Goal: Communication & Community: Answer question/provide support

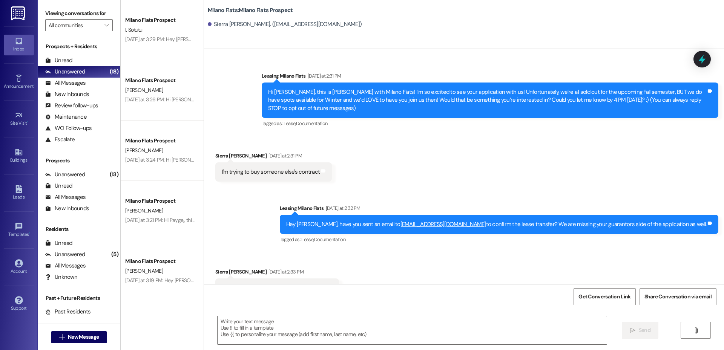
scroll to position [12, 0]
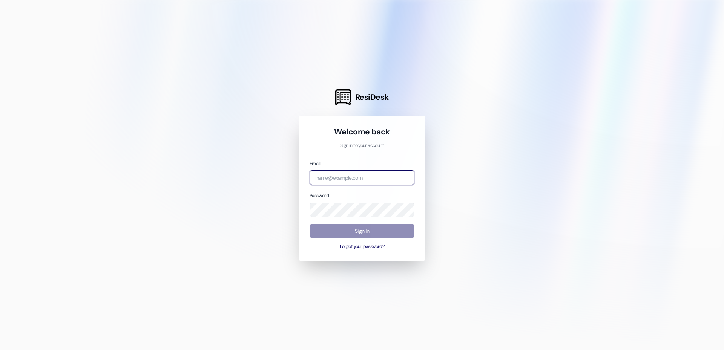
type input "[EMAIL_ADDRESS][DOMAIN_NAME]"
click at [355, 233] on button "Sign In" at bounding box center [362, 231] width 105 height 15
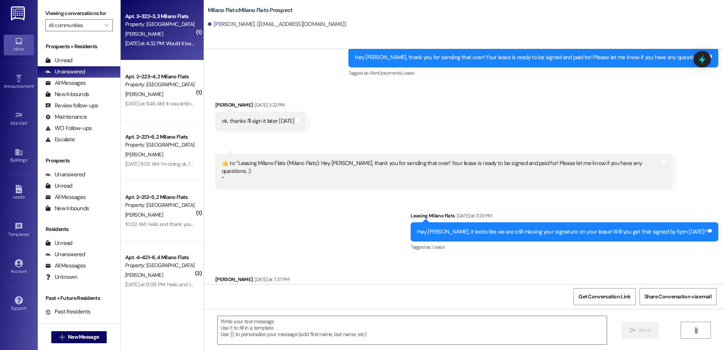
scroll to position [597, 0]
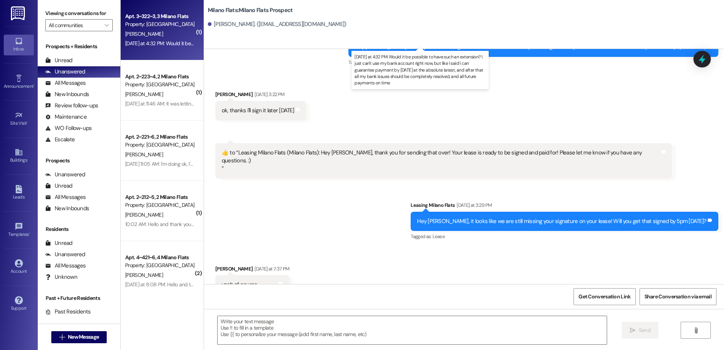
click at [178, 44] on div "[DATE] at 4:32 PM: Would it be possible to have such an extension? I just can't…" at bounding box center [429, 43] width 608 height 7
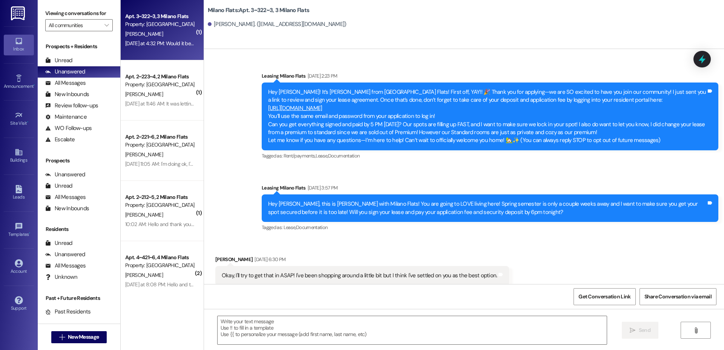
scroll to position [7520, 0]
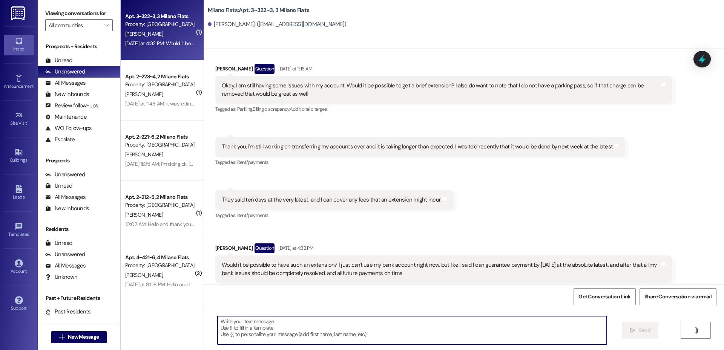
click at [353, 334] on textarea at bounding box center [412, 330] width 389 height 28
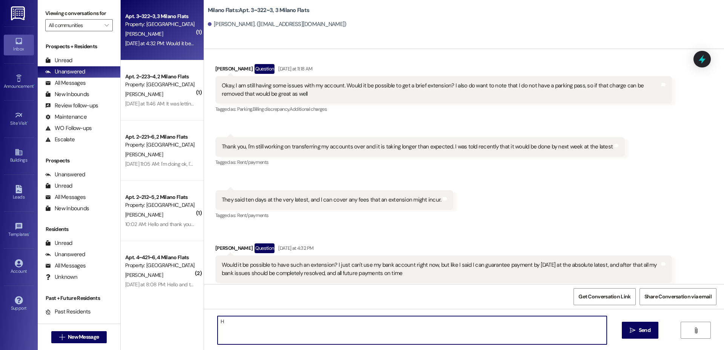
type textarea "H"
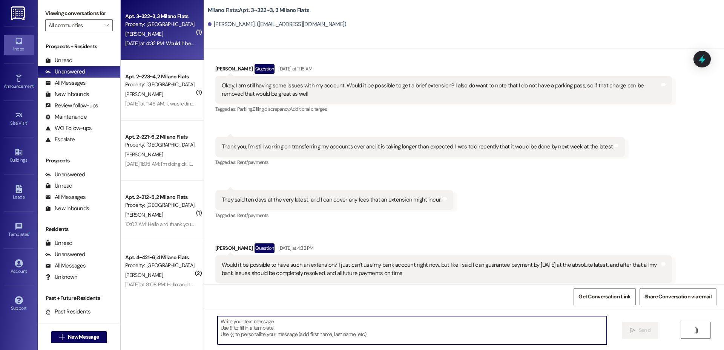
click at [238, 331] on textarea at bounding box center [412, 330] width 389 height 28
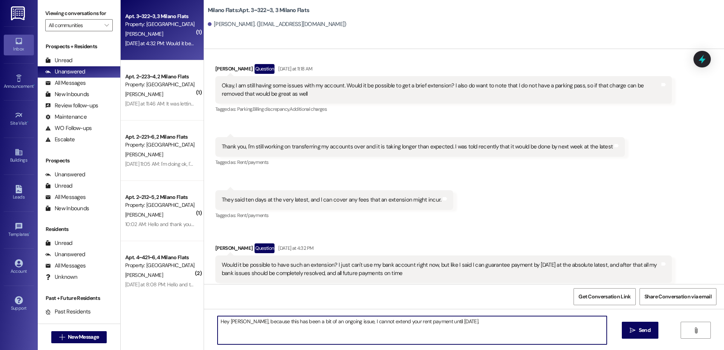
click at [452, 322] on textarea "Hey Jeremy, because this has been a bit of an ongoing issue, I cannot extend yo…" at bounding box center [412, 330] width 389 height 28
click at [491, 329] on textarea "Hey Jeremy, because this has been a bit of an ongoing issue, I cannot extend yo…" at bounding box center [412, 330] width 389 height 28
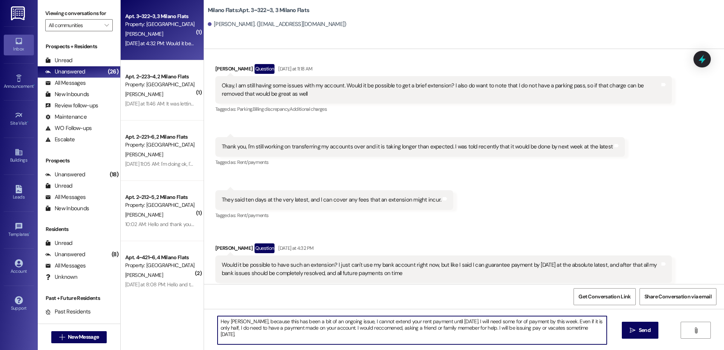
click at [457, 326] on textarea "Hey Jeremy, because this has been a bit of an ongoing issue, I cannot extend yo…" at bounding box center [412, 330] width 389 height 28
click at [367, 333] on textarea "Hey Jeremy, because this has been a bit of an ongoing issue, I cannot extend yo…" at bounding box center [412, 330] width 389 height 28
drag, startPoint x: 367, startPoint y: 333, endPoint x: 365, endPoint y: 336, distance: 4.1
click at [304, 323] on textarea "Hey Jeremy, because this has been a bit of an ongoing issue, I cannot extend yo…" at bounding box center [412, 330] width 389 height 28
click at [307, 321] on textarea "Hey Jeremy, because this has been a bit of an ongoing issue, I cannot extend yo…" at bounding box center [412, 330] width 389 height 28
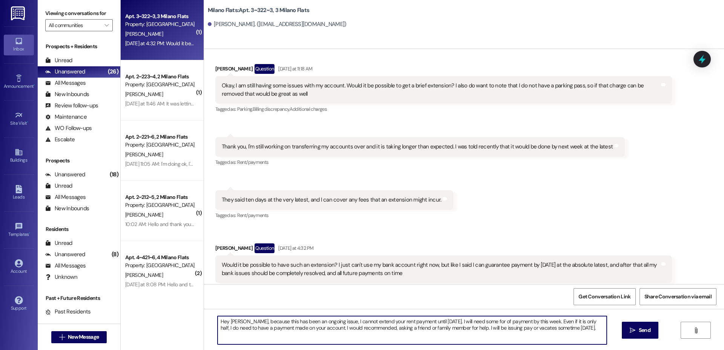
click at [493, 322] on textarea "Hey Jeremy, because this has been an ongoing issue, I cannot extend your rent p…" at bounding box center [412, 330] width 389 height 28
click at [538, 322] on textarea "Hey Jeremy, because this has been an ongoing issue, I cannot extend your rent p…" at bounding box center [412, 330] width 389 height 28
click at [553, 328] on textarea "Hey Jeremy, because this has been an ongoing issue, I cannot extend your rent p…" at bounding box center [412, 330] width 389 height 28
click at [587, 330] on textarea "Hey Jeremy, because this has been an ongoing issue, I cannot extend your rent p…" at bounding box center [412, 330] width 389 height 28
type textarea "Hey Jeremy, because this has been an ongoing issue, I cannot extend your rent p…"
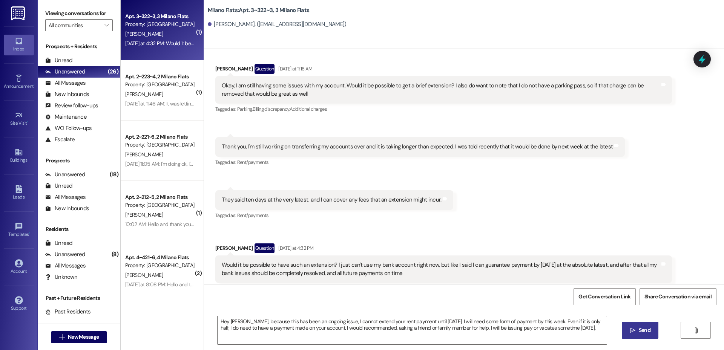
click at [627, 331] on button " Send" at bounding box center [640, 330] width 37 height 17
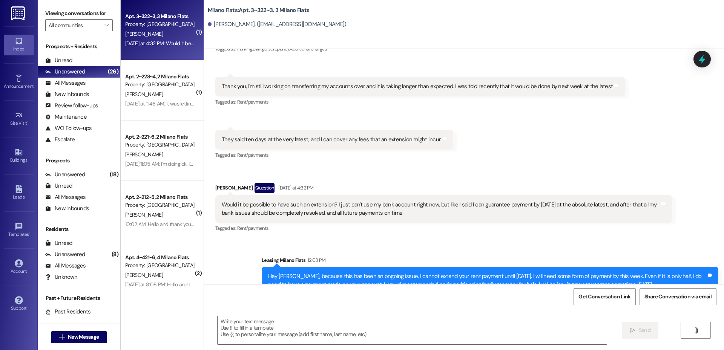
scroll to position [176, 0]
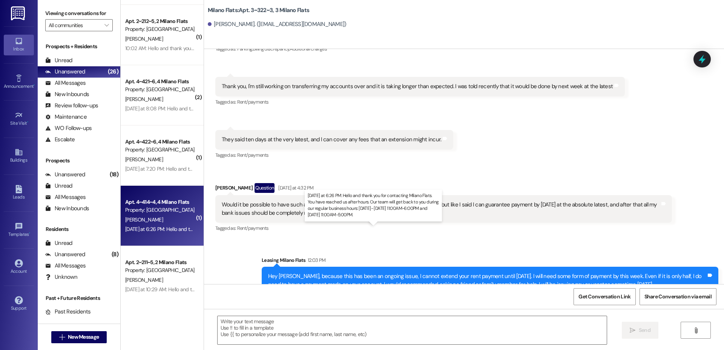
click at [157, 229] on div "Yesterday at 6:26 PM: Hello and thank you for contacting Milano Flats. You have…" at bounding box center [372, 229] width 495 height 7
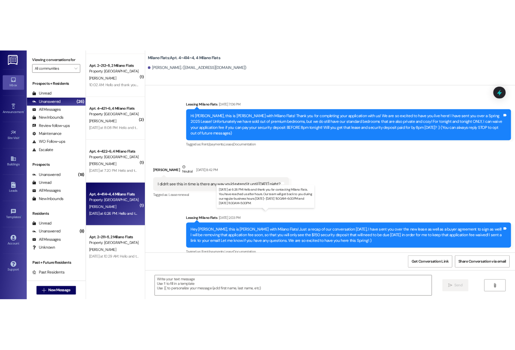
scroll to position [5841, 0]
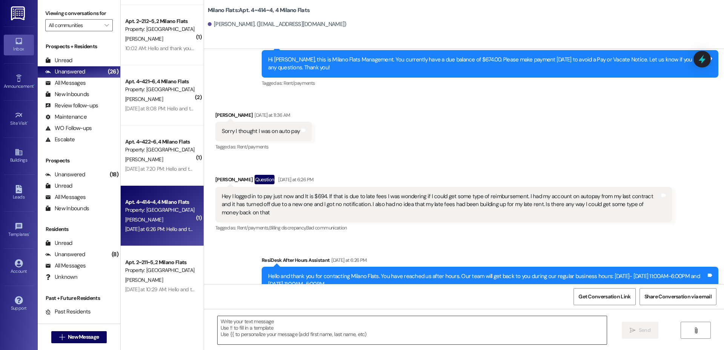
click at [248, 333] on textarea at bounding box center [412, 330] width 389 height 28
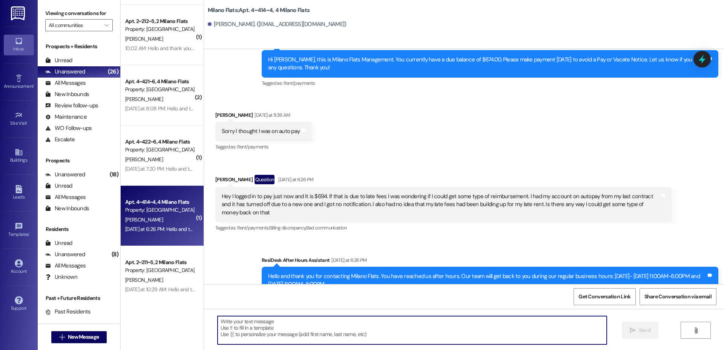
click at [258, 325] on textarea at bounding box center [412, 330] width 389 height 28
click at [269, 323] on textarea "Hey Tanner, unforuntantely" at bounding box center [412, 330] width 389 height 28
click at [270, 323] on textarea "Hey Tanner, unforuntantely" at bounding box center [412, 330] width 389 height 28
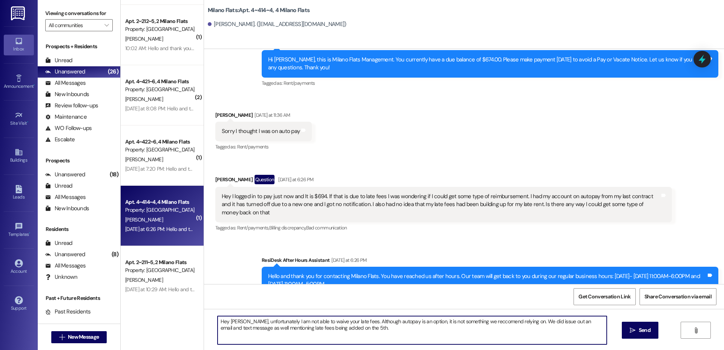
click at [488, 323] on textarea "Hey Tanner, unfortunately I am not able to waive your late fees. Although autop…" at bounding box center [412, 330] width 389 height 28
drag, startPoint x: 488, startPoint y: 323, endPoint x: 535, endPoint y: 177, distance: 153.3
click at [536, 187] on div "Hey I logged in to pay just now and It is $694. If that is due to late fees I w…" at bounding box center [443, 204] width 457 height 35
click at [483, 319] on textarea "Hey Tanner, unfortunately I am not able to waive your late fees. Although autop…" at bounding box center [412, 330] width 389 height 28
click at [528, 326] on textarea "Hey Tanner, unfortunately I am not able to waive your late fees. Although autop…" at bounding box center [412, 330] width 389 height 28
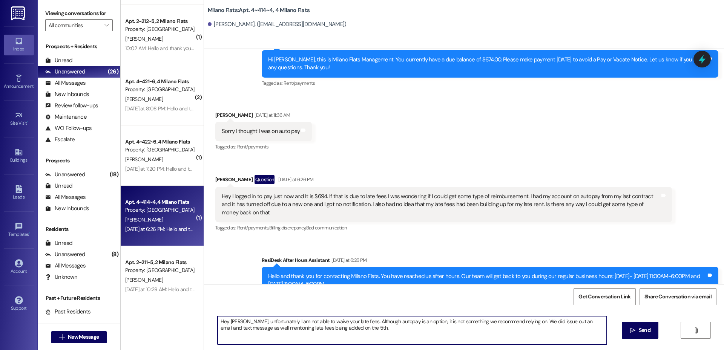
click at [541, 325] on textarea "Hey Tanner, unfortunately I am not able to waive your late fees. Although autop…" at bounding box center [412, 330] width 389 height 28
click at [546, 322] on textarea "Hey Tanner, unfortunately I am not able to waive your late fees. Although autop…" at bounding box center [412, 330] width 389 height 28
click at [509, 305] on div "Get Conversation Link Share Conversation via email" at bounding box center [464, 296] width 520 height 25
click at [523, 330] on textarea "Hey Tanner, unfortunately I am not able to waive your late fees. Although autop…" at bounding box center [412, 330] width 389 height 28
click at [529, 319] on textarea "Hey Tanner, unfortunately I am not able to waive your late fees. Although autop…" at bounding box center [412, 330] width 389 height 28
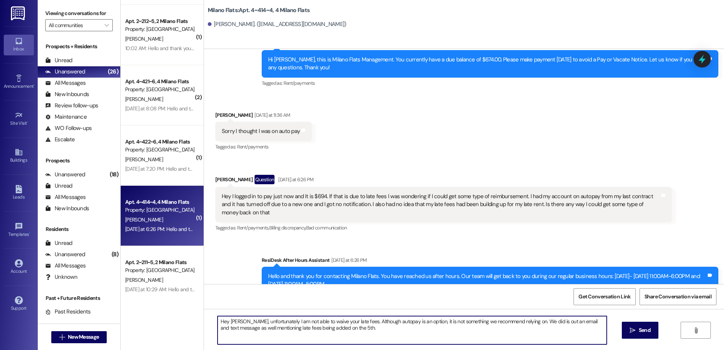
click at [541, 321] on textarea "Hey Tanner, unfortunately I am not able to waive your late fees. Although autop…" at bounding box center [412, 330] width 389 height 28
click at [559, 323] on textarea "Hey Tanner, unfortunately I am not able to waive your late fees. Although autop…" at bounding box center [412, 330] width 389 height 28
type textarea "Hey Tanner, unfortunately I am not able to waive your late fees. Although autop…"
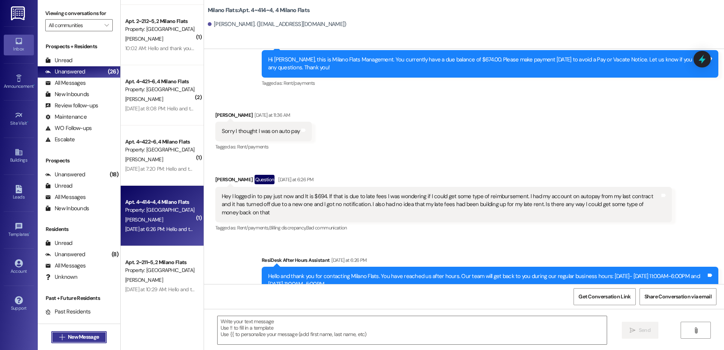
click at [92, 338] on span "New Message" at bounding box center [83, 337] width 31 height 8
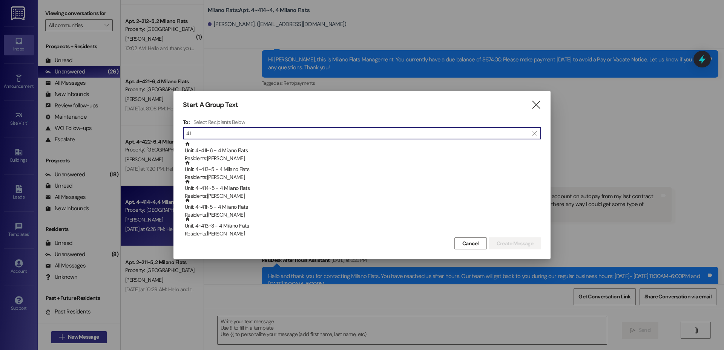
type input "4"
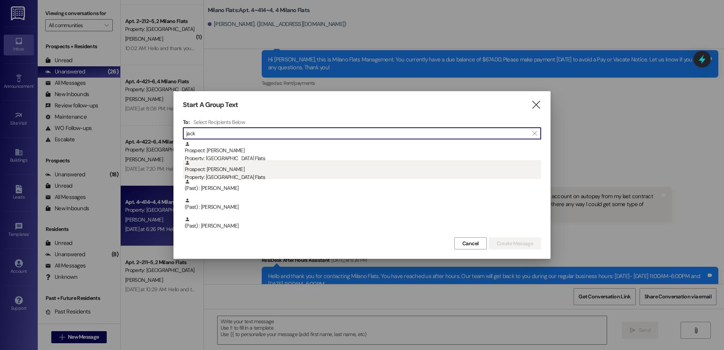
click at [225, 170] on div "Prospect: Jack Lonsberry Property: Milano Flats" at bounding box center [363, 170] width 356 height 21
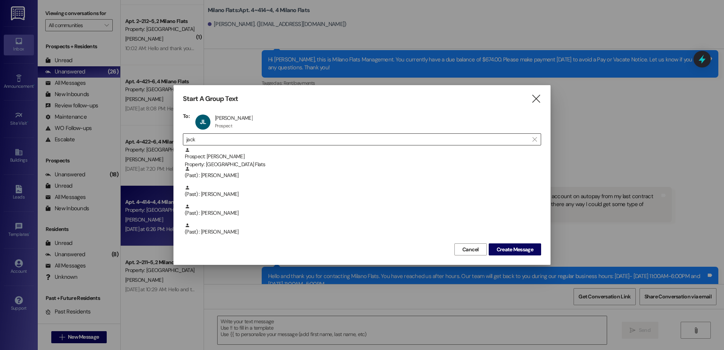
click at [229, 139] on input "jack" at bounding box center [357, 139] width 342 height 11
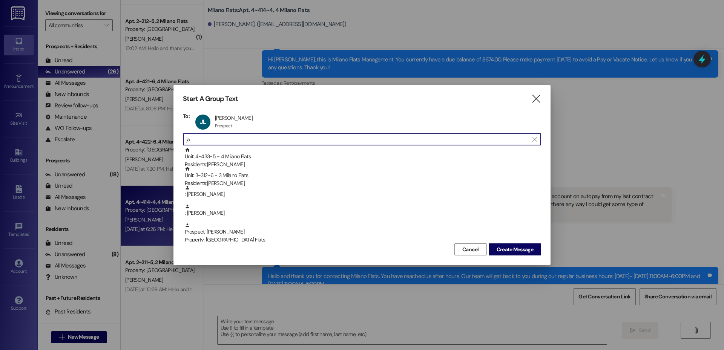
type input "j"
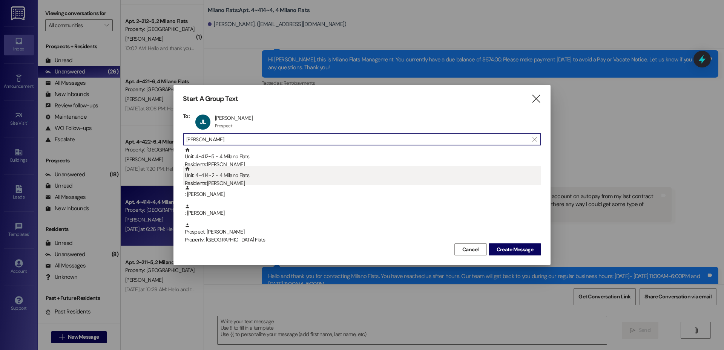
click at [237, 185] on div "Residents: Ethan Neal" at bounding box center [363, 183] width 356 height 8
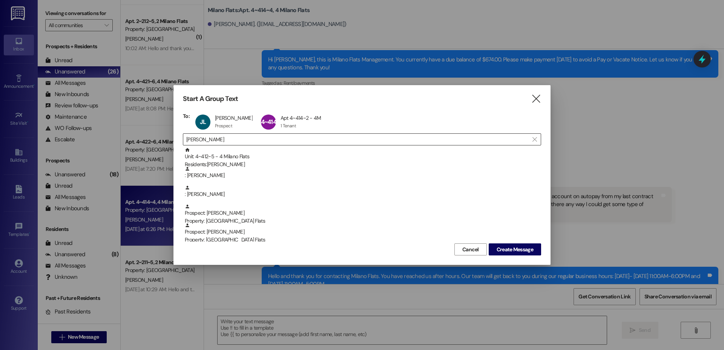
click at [219, 143] on input "ethan" at bounding box center [357, 139] width 342 height 11
type input "e"
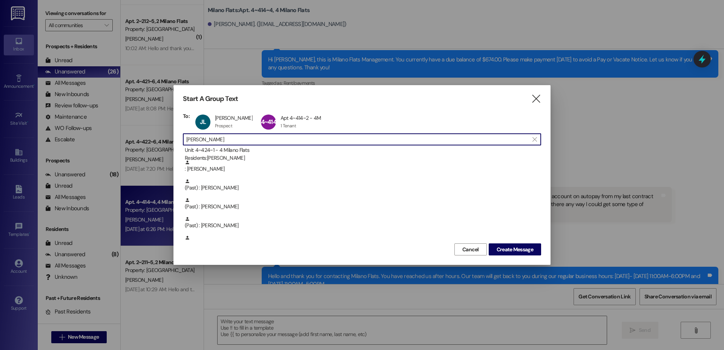
scroll to position [0, 0]
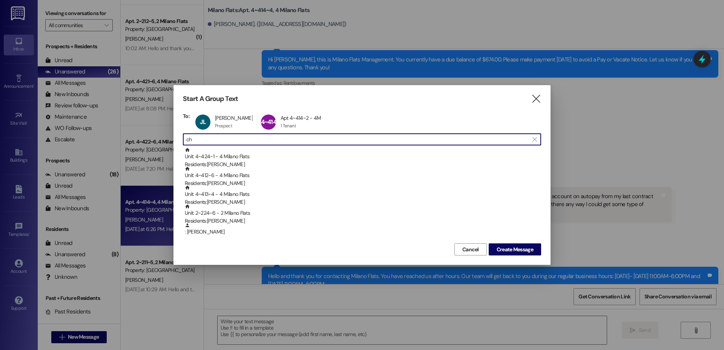
type input "c"
type input "ricks"
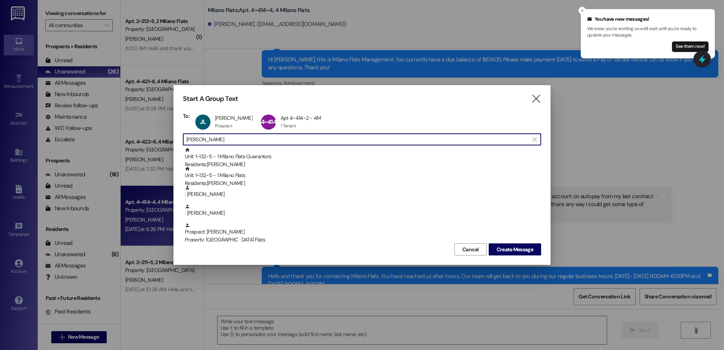
drag, startPoint x: 241, startPoint y: 139, endPoint x: 176, endPoint y: 140, distance: 64.8
click at [176, 140] on div "Start A Group Text  To: JL Jack Lonsberry Jack Lonsberry Prospect Prospect cli…" at bounding box center [361, 175] width 377 height 180
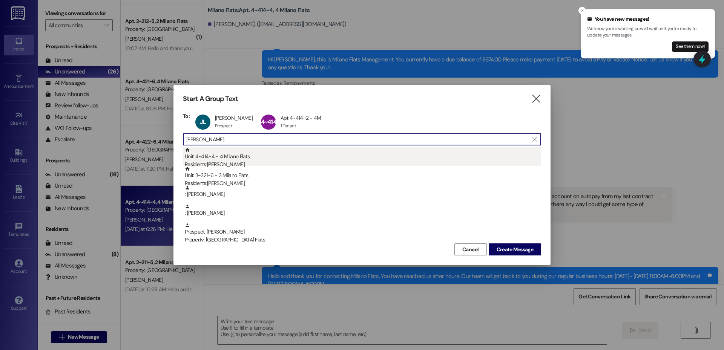
type input "tanner"
click at [232, 161] on div "Residents: Tanner Briones" at bounding box center [363, 165] width 356 height 8
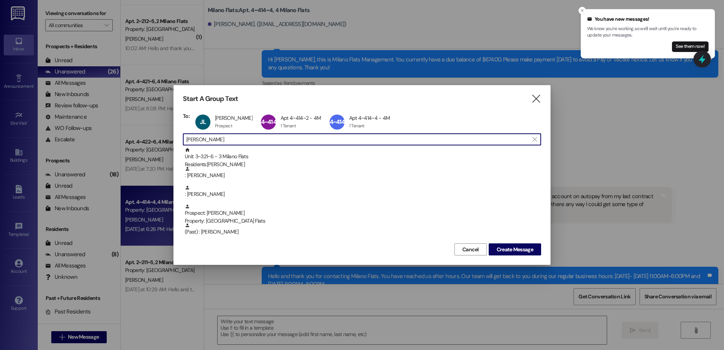
drag, startPoint x: 224, startPoint y: 141, endPoint x: 182, endPoint y: 142, distance: 42.6
click at [182, 142] on div "Start A Group Text  To: JL Jack Lonsberry Jack Lonsberry Prospect Prospect cli…" at bounding box center [361, 175] width 377 height 180
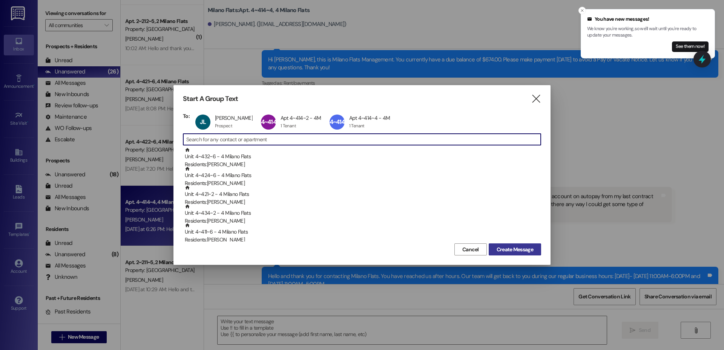
click at [527, 248] on span "Create Message" at bounding box center [514, 250] width 37 height 8
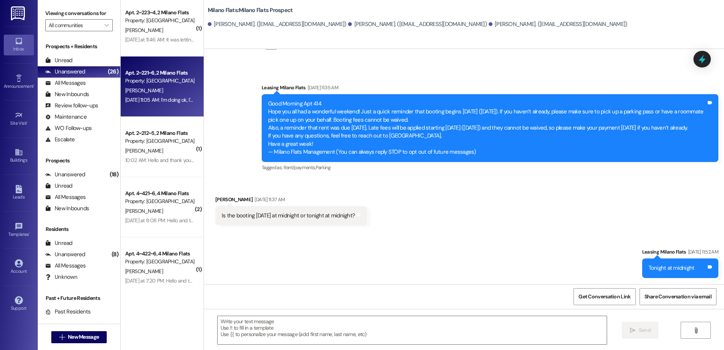
scroll to position [176, 0]
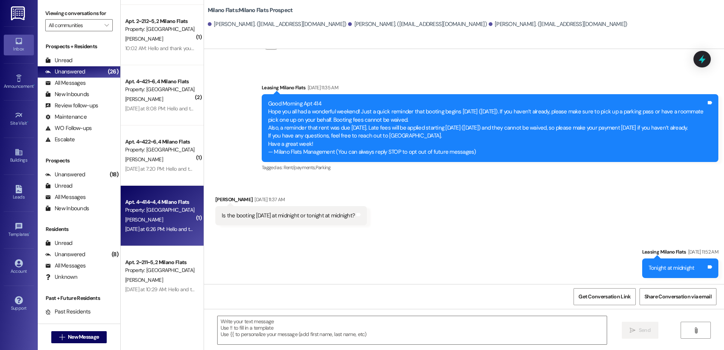
click at [155, 213] on div "Property: [GEOGRAPHIC_DATA] Flats" at bounding box center [160, 210] width 70 height 8
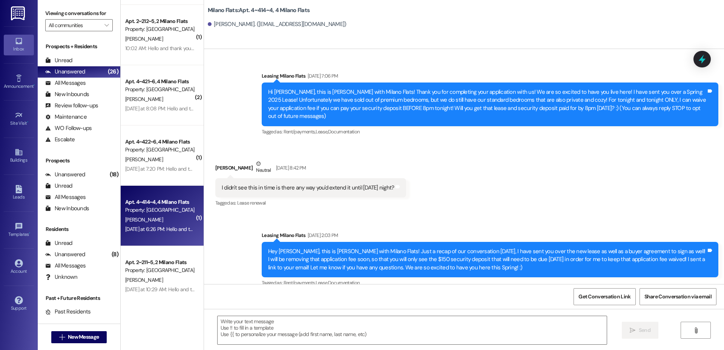
scroll to position [5841, 0]
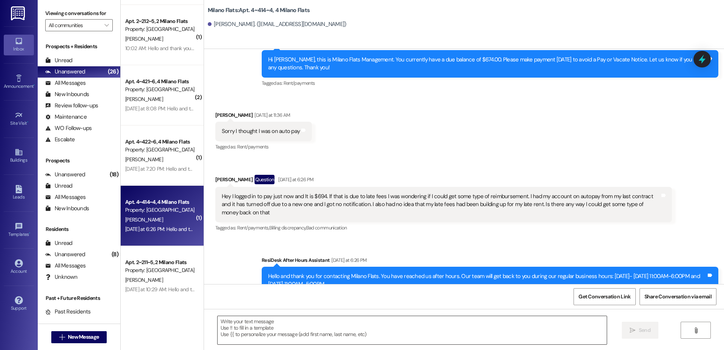
click at [263, 336] on textarea at bounding box center [412, 330] width 389 height 28
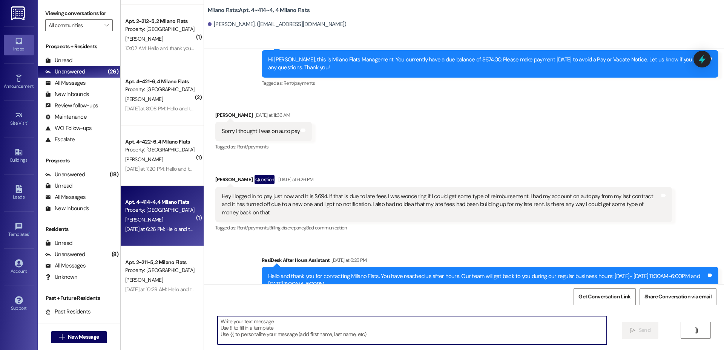
paste textarea "Hi Tanner, Unfortunately, I’m not able to waive your late fees. While autopay i…"
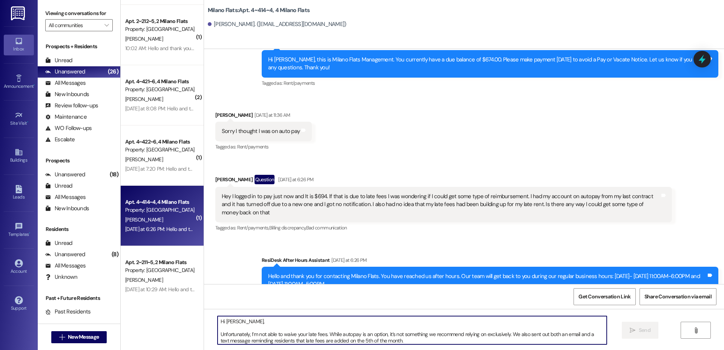
scroll to position [13, 0]
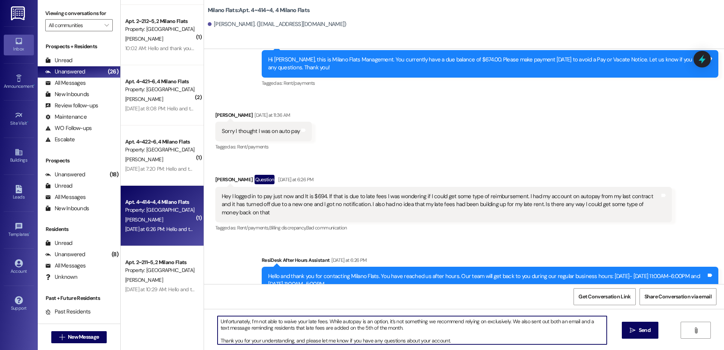
click at [218, 340] on textarea "Hi Tanner, Unfortunately, I’m not able to waive your late fees. While autopay i…" at bounding box center [412, 330] width 389 height 28
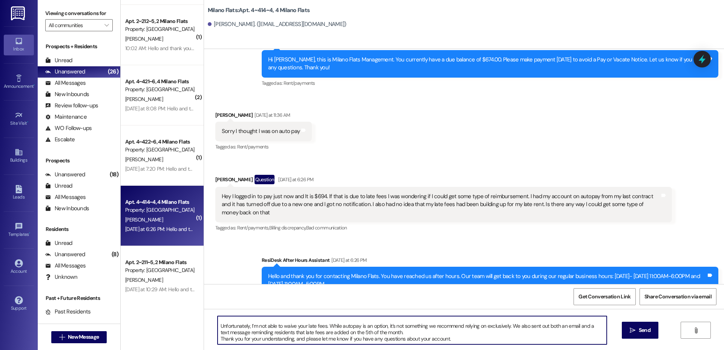
scroll to position [8, 0]
click at [218, 327] on textarea "Hi Tanner, Unfortunately, I’m not able to waive your late fees. While autopay i…" at bounding box center [412, 330] width 389 height 28
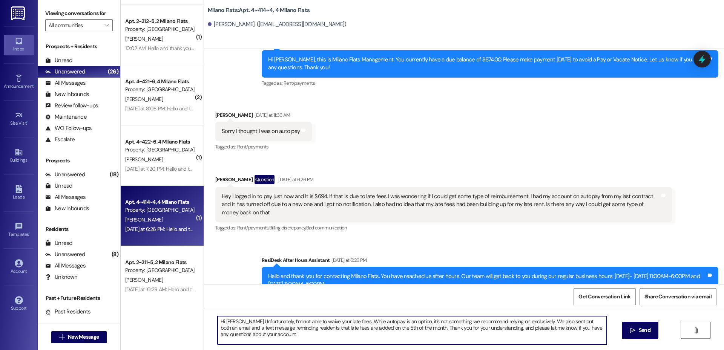
scroll to position [0, 0]
click at [399, 342] on textarea "Hi Tanner, unfortunately, I’m not able to waive your late fees. While autopay i…" at bounding box center [412, 330] width 389 height 28
drag, startPoint x: 412, startPoint y: 328, endPoint x: 462, endPoint y: 333, distance: 50.0
click at [462, 333] on textarea "Hi Tanner, unfortunately, I’m not able to waive your late fees. While autopay i…" at bounding box center [412, 330] width 389 height 28
click at [463, 333] on textarea "Hi Tanner, unfortunately, I’m not able to waive your late fees. While autopay i…" at bounding box center [412, 330] width 389 height 28
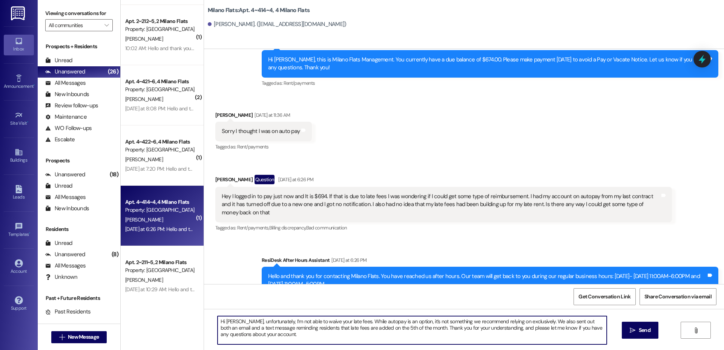
drag, startPoint x: 511, startPoint y: 329, endPoint x: 414, endPoint y: 330, distance: 96.9
click at [414, 330] on textarea "Hi Tanner, unfortunately, I’m not able to waive your late fees. While autopay i…" at bounding box center [412, 330] width 389 height 28
click at [404, 327] on textarea "Hi Tanner, unfortunately, I’m not able to waive your late fees. While autopay i…" at bounding box center [412, 330] width 389 height 28
click at [305, 331] on textarea "Hi Tanner, unfortunately, I’m not able to waive your late fees. While autopay i…" at bounding box center [412, 330] width 389 height 28
click at [384, 328] on textarea "Hi Tanner, unfortunately, I’m not able to waive your late fees. While autopay i…" at bounding box center [412, 330] width 389 height 28
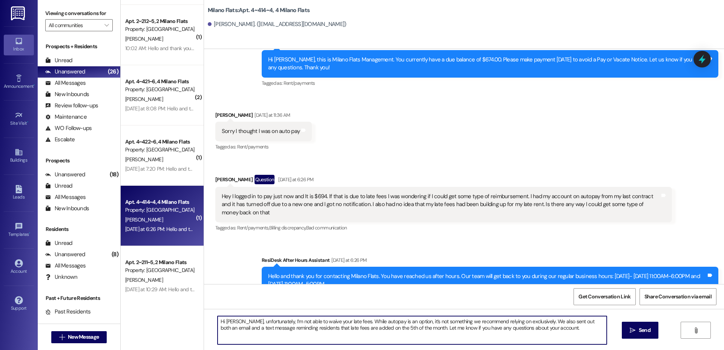
click at [422, 331] on textarea "Hi Tanner, unfortunately, I’m not able to waive your late fees. While autopay i…" at bounding box center [412, 330] width 389 height 28
click at [526, 331] on textarea "Hi Tanner, unfortunately, I’m not able to waive your late fees. While autopay i…" at bounding box center [412, 330] width 389 height 28
click at [543, 331] on textarea "Hi Tanner, unfortunately, I’m not able to waive your late fees. While autopay i…" at bounding box center [412, 330] width 389 height 28
click at [547, 331] on textarea "Hi Tanner, unfortunately, I’m not able to waive your late fees. While autopay i…" at bounding box center [412, 330] width 389 height 28
click at [473, 330] on textarea "Hi Tanner, unfortunately, I’m not able to waive your late fees. While autopay i…" at bounding box center [412, 330] width 389 height 28
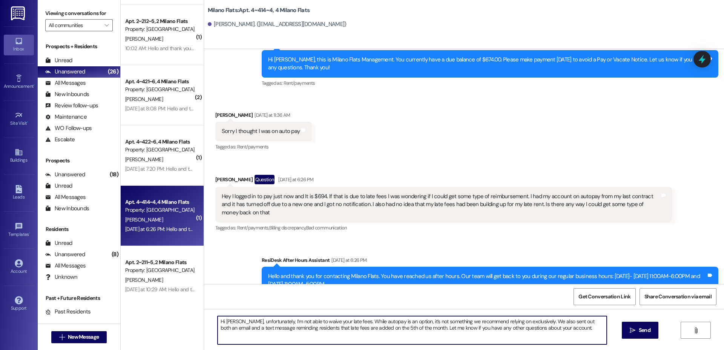
click at [567, 330] on textarea "Hi Tanner, unfortunately, I’m not able to waive your late fees. While autopay i…" at bounding box center [412, 330] width 389 height 28
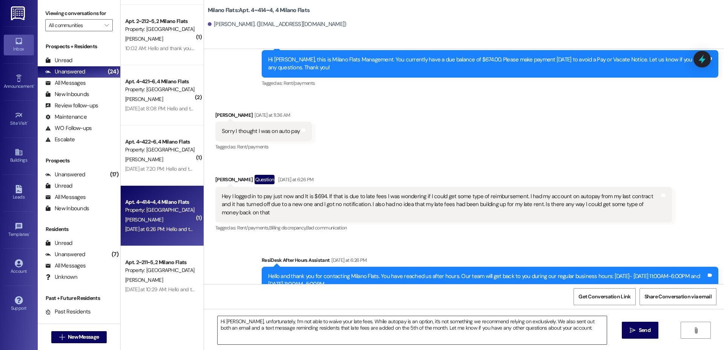
click at [245, 337] on textarea "Hi Tanner, unfortunately, I’m not able to waive your late fees. While autopay i…" at bounding box center [412, 330] width 389 height 28
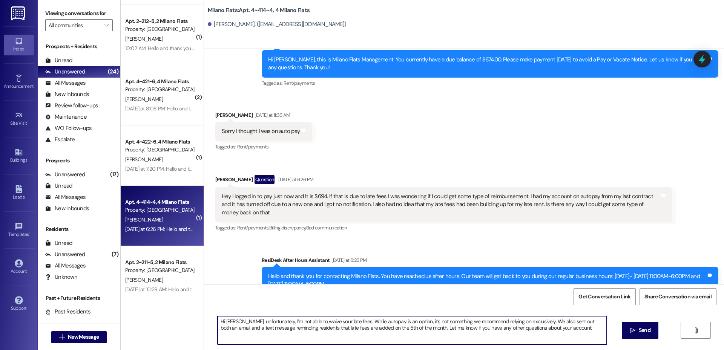
paste textarea "I understand how these things can happen, but unfortunately, I’m not able to wa…"
click at [218, 322] on textarea "I understand how these things can happen, but unfortunately, I’m not able to wa…" at bounding box center [412, 330] width 389 height 28
click at [218, 340] on textarea "Hi Tanner, I understand how these things can happen, but unfortunately, I’m not…" at bounding box center [412, 330] width 389 height 28
click at [340, 334] on textarea "Hi Tanner, I understand how these things can happen, but unfortunately, I’m not…" at bounding box center [412, 330] width 389 height 28
click at [331, 322] on textarea "Hi Tanner, I understand how these things can happen, but unfortunately, I’m not…" at bounding box center [412, 330] width 389 height 28
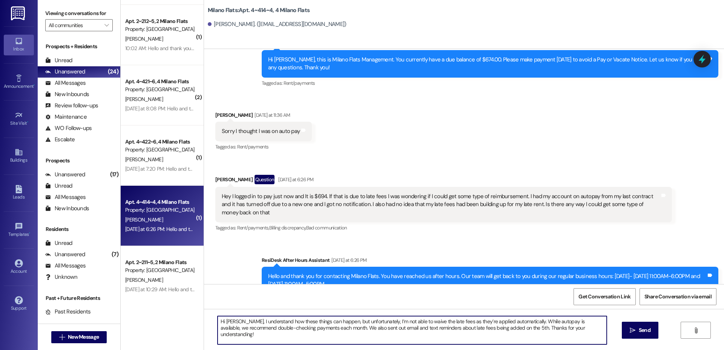
click at [295, 334] on textarea "Hi Tanner, I understand how these things can happen, but unfortunately, I’m not…" at bounding box center [412, 330] width 389 height 28
click at [368, 326] on textarea "Hi Tanner, I understand how these things can happen, but unfortunately, I’m not…" at bounding box center [412, 330] width 389 height 28
click at [583, 331] on textarea "Hi Tanner, I understand how these things can happen, but unfortunately, I’m not…" at bounding box center [412, 330] width 389 height 28
drag, startPoint x: 340, startPoint y: 321, endPoint x: 236, endPoint y: 320, distance: 104.1
click at [236, 320] on textarea "Hi Tanner, I understand how these things can happen, but unfortunately, I’m not…" at bounding box center [412, 330] width 389 height 28
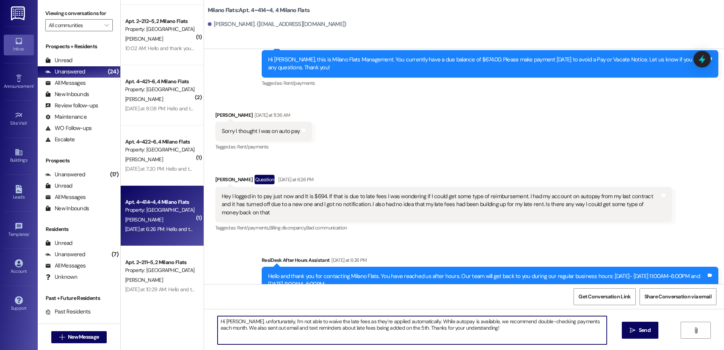
click at [466, 333] on textarea "Hi [PERSON_NAME], unfortunately, I’m not able to waive the late fees as they’re…" at bounding box center [412, 330] width 389 height 28
type textarea "Hi [PERSON_NAME], unfortunately, I’m not able to waive the late fees as they’re…"
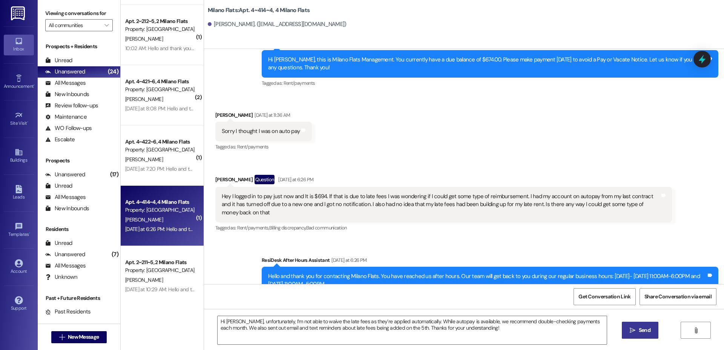
click at [628, 336] on button " Send" at bounding box center [640, 330] width 37 height 17
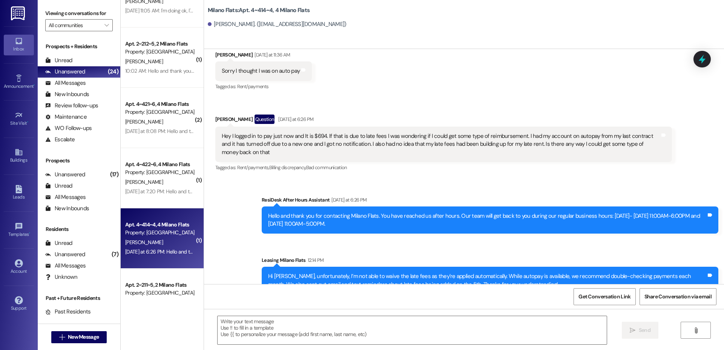
scroll to position [88, 0]
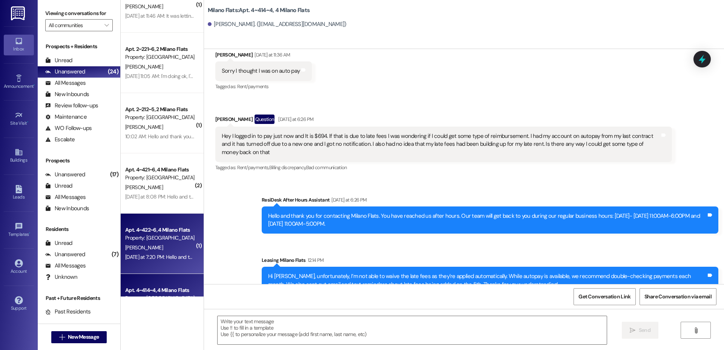
click at [143, 236] on div "Property: [GEOGRAPHIC_DATA] Flats" at bounding box center [160, 238] width 70 height 8
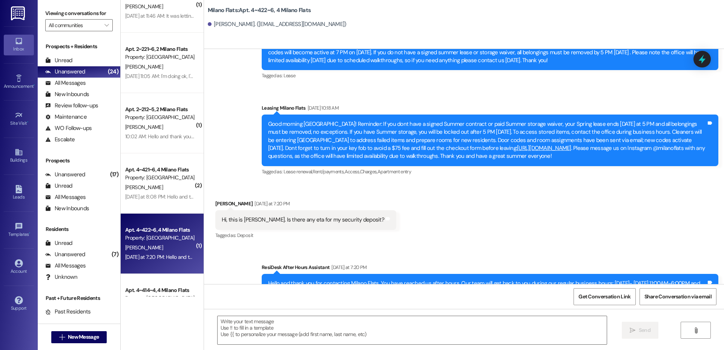
scroll to position [10603, 0]
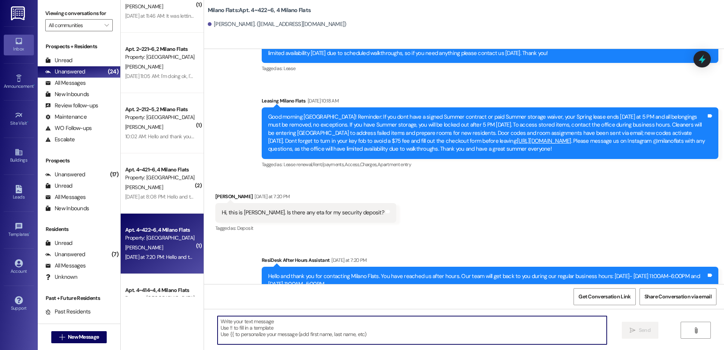
click at [248, 328] on textarea at bounding box center [412, 330] width 389 height 28
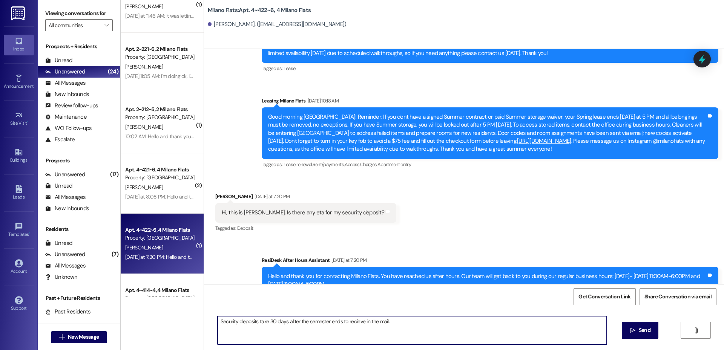
click at [352, 322] on textarea "Security deposits take 30 days after the semester ends to recieve in the mail." at bounding box center [412, 330] width 389 height 28
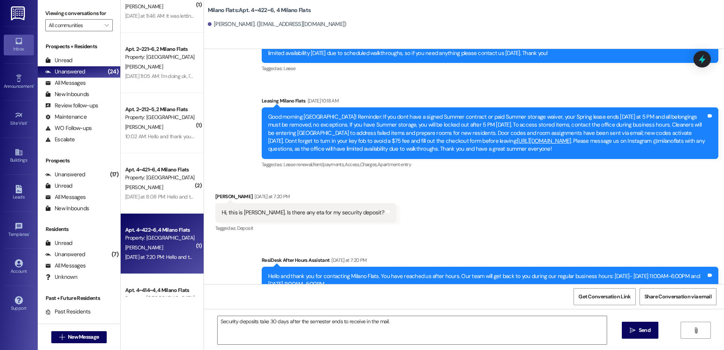
click at [619, 330] on div "Security deposits take 30 days after the semester ends to receive in the mail. …" at bounding box center [464, 337] width 520 height 57
click at [265, 323] on textarea "Security deposits take 30 days after the semester ends to receive in the mail." at bounding box center [412, 330] width 389 height 28
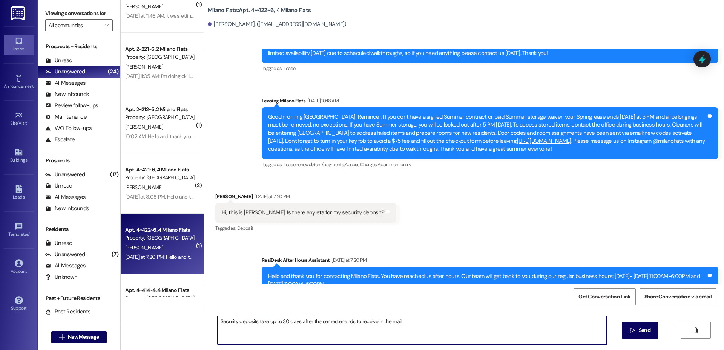
click at [447, 328] on textarea "Security deposits take up to 30 days after the semester ends to receive in the …" at bounding box center [412, 330] width 389 height 28
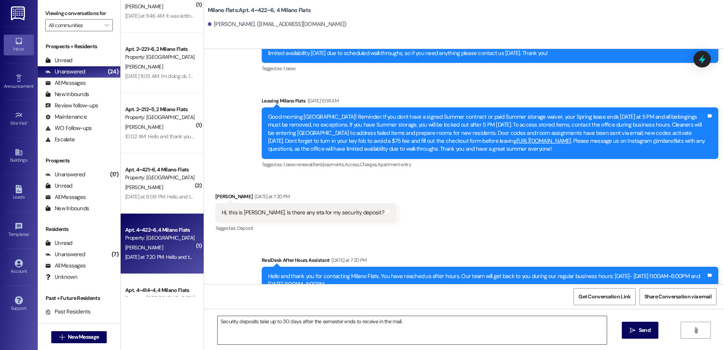
click at [317, 331] on textarea "Security deposits take up to 30 days after the semester ends to receive in the …" at bounding box center [412, 330] width 389 height 28
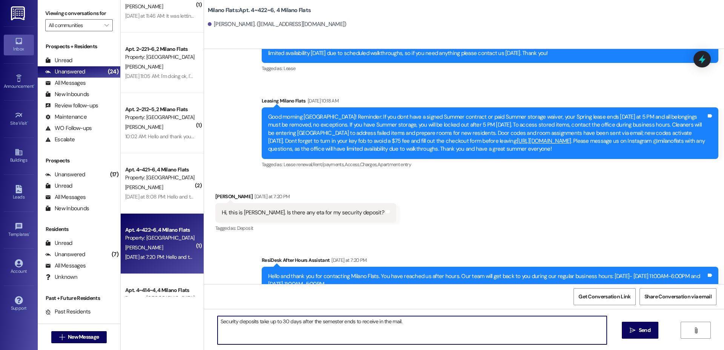
paste textarea "are mailed within 30 days after the semester ends"
type textarea "Security deposits are mailed within 30 days after the semester ends."
click at [644, 336] on button " Send" at bounding box center [640, 330] width 37 height 17
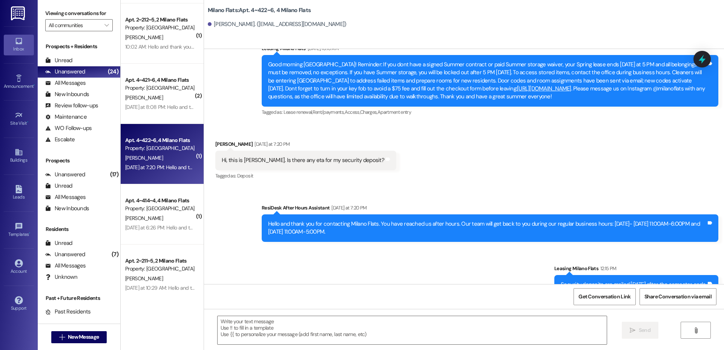
scroll to position [264, 0]
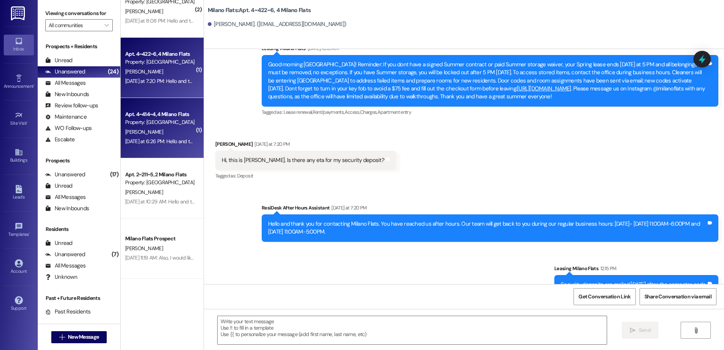
click at [162, 146] on div "Yesterday at 6:26 PM: Hello and thank you for contacting Milano Flats. You have…" at bounding box center [159, 141] width 71 height 9
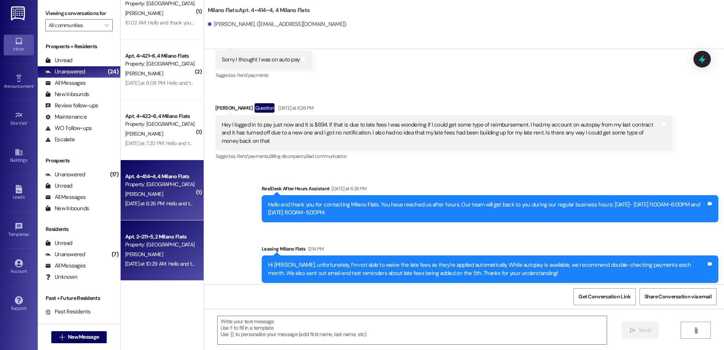
scroll to position [176, 0]
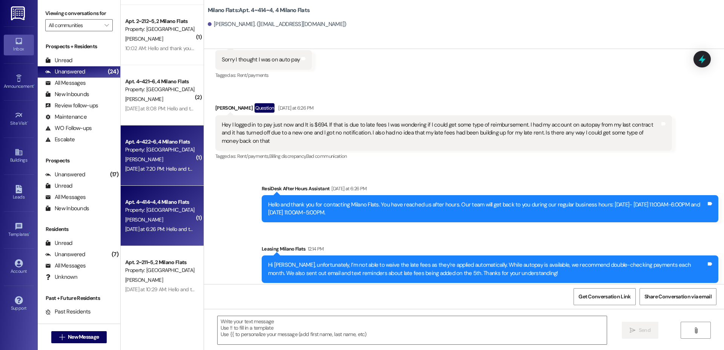
click at [174, 172] on div "Yesterday at 7:20 PM: Hello and thank you for contacting Milano Flats. You have…" at bounding box center [372, 168] width 494 height 7
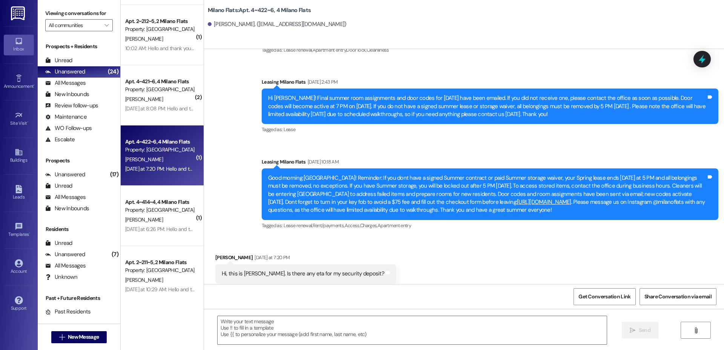
scroll to position [10655, 0]
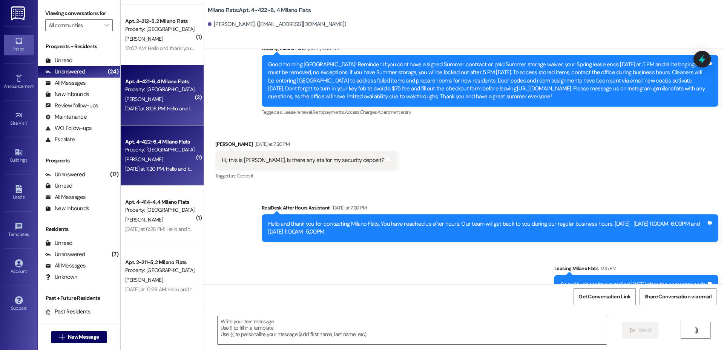
click at [180, 112] on div "Yesterday at 8:08 PM: Hello and thank you for contacting Milano Flats. You have…" at bounding box center [372, 108] width 495 height 7
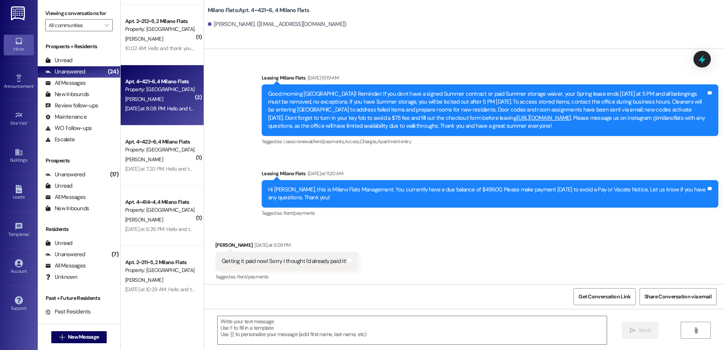
scroll to position [15977, 0]
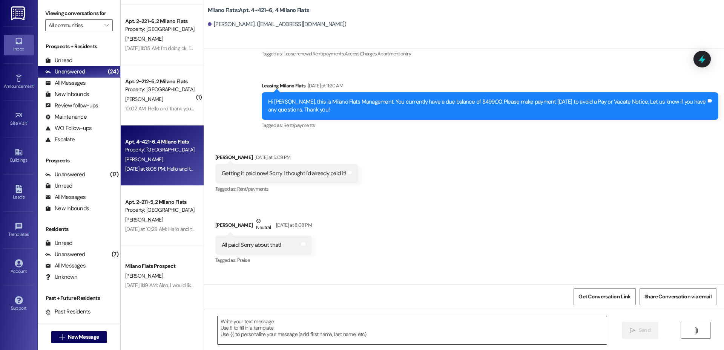
click at [230, 329] on textarea at bounding box center [412, 330] width 389 height 28
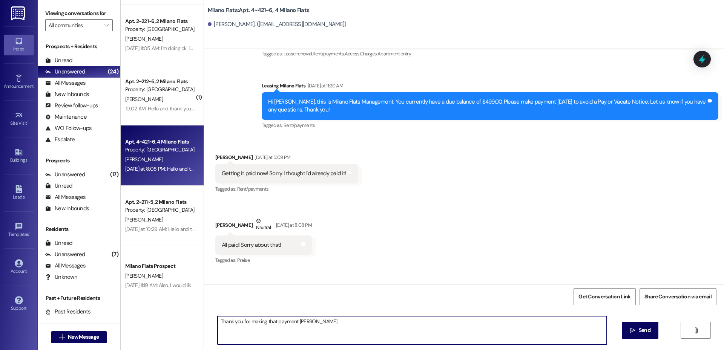
type textarea "Thank you for making that payment Rhett!"
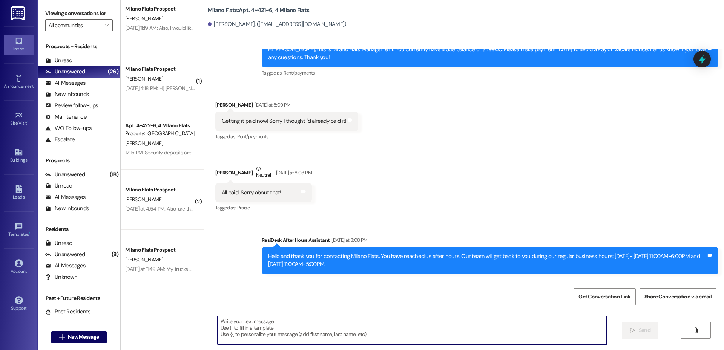
scroll to position [440, 0]
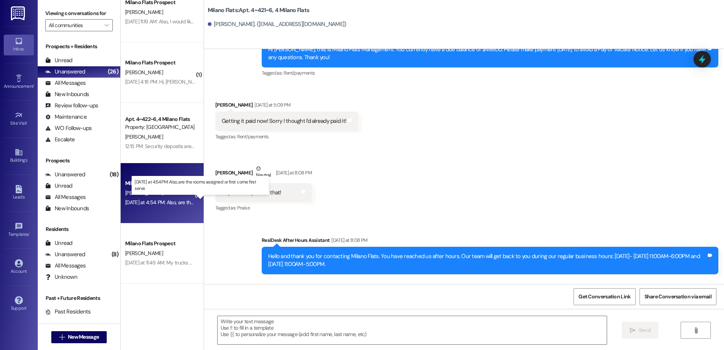
click at [175, 201] on div "Yesterday at 4:54 PM: Also, are the rooms assigned or first come first serve Ye…" at bounding box center [202, 202] width 155 height 7
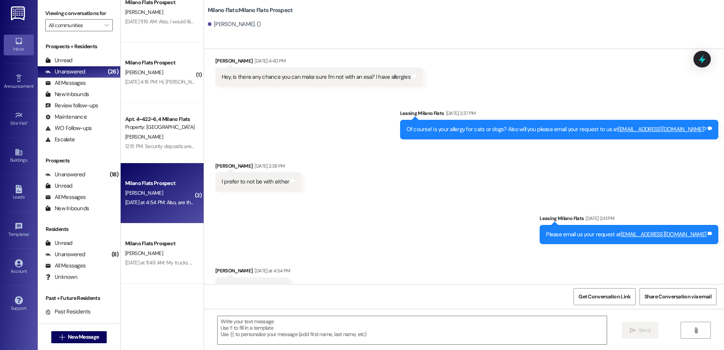
scroll to position [3345, 0]
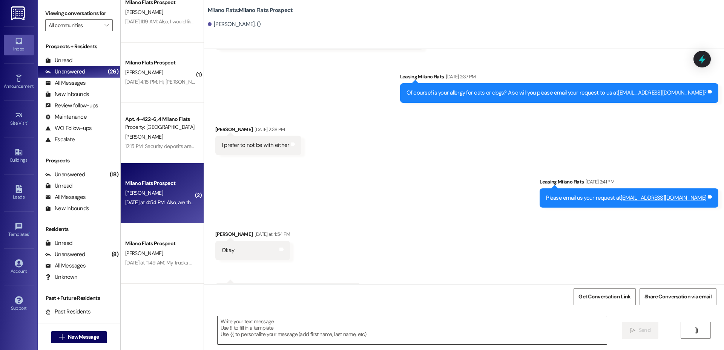
click at [287, 326] on textarea at bounding box center [412, 330] width 389 height 28
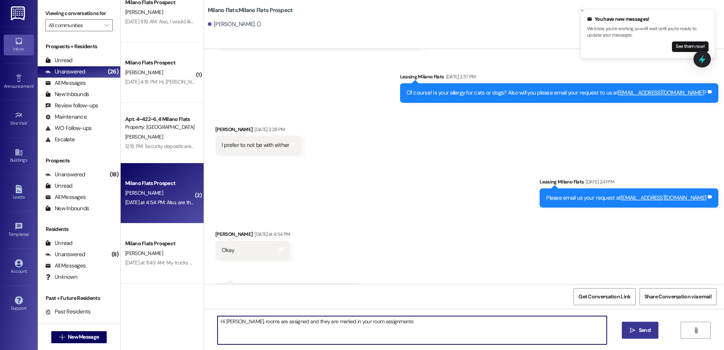
type textarea "Hi [PERSON_NAME], rooms are assigned and they are marked in your room assignmen…"
click at [633, 326] on button " Send" at bounding box center [640, 330] width 37 height 17
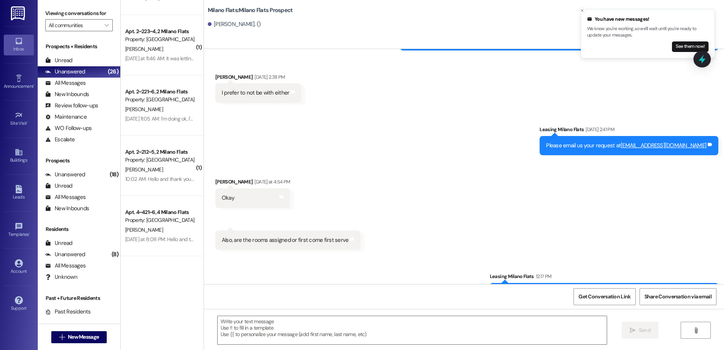
scroll to position [0, 0]
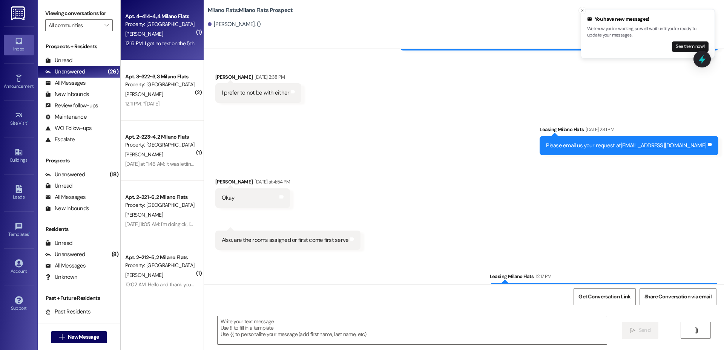
click at [167, 52] on div "Apt. 4~414~4, 4 Milano Flats Property: Milano Flats T. Briones 12:16 PM: I got …" at bounding box center [162, 30] width 83 height 60
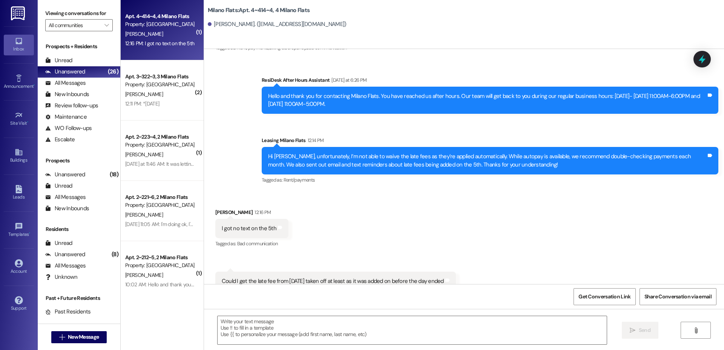
scroll to position [6029, 0]
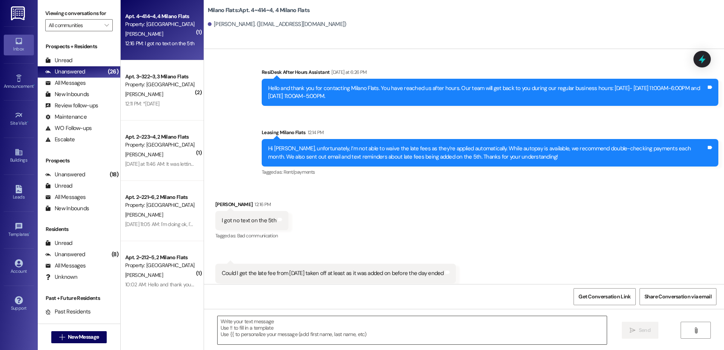
click at [273, 323] on textarea at bounding box center [412, 330] width 389 height 28
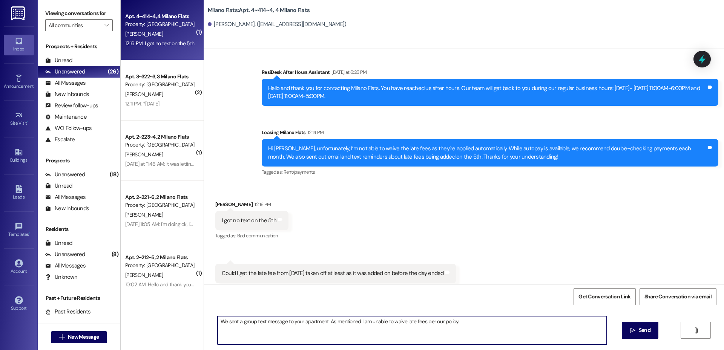
drag, startPoint x: 322, startPoint y: 319, endPoint x: 328, endPoint y: 324, distance: 7.5
click at [323, 319] on textarea "We sent a group text message to your apartment. As mentioned I am unable to wai…" at bounding box center [412, 330] width 389 height 28
click at [465, 318] on textarea "We sent a group text message to your apartment. As mentioned I am unable to wai…" at bounding box center [412, 330] width 389 height 28
type textarea "We sent a group text message to your apartment. As mentioned I am unable to wai…"
click at [628, 332] on span " Send" at bounding box center [640, 330] width 24 height 8
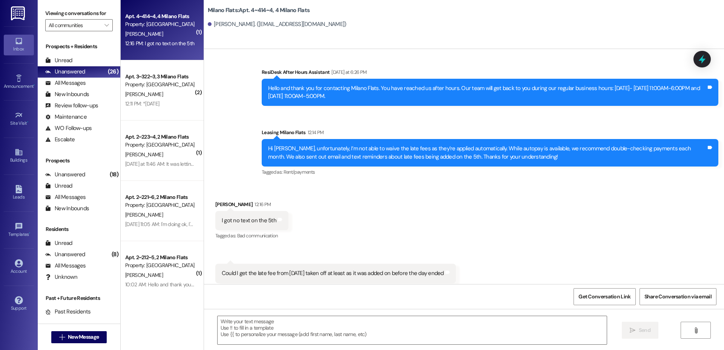
scroll to position [6082, 0]
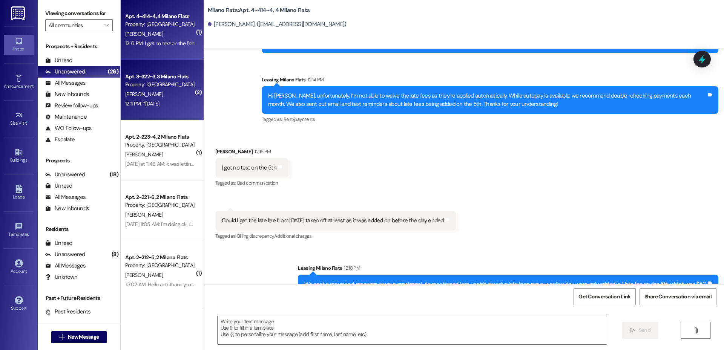
click at [170, 108] on div "12:11 PM: *today 12:11 PM: *today" at bounding box center [159, 103] width 71 height 9
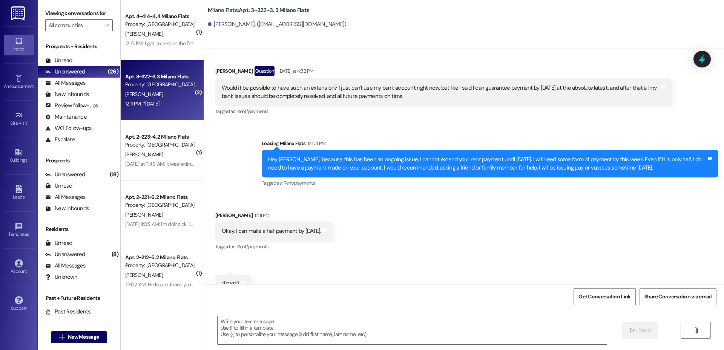
scroll to position [7697, 0]
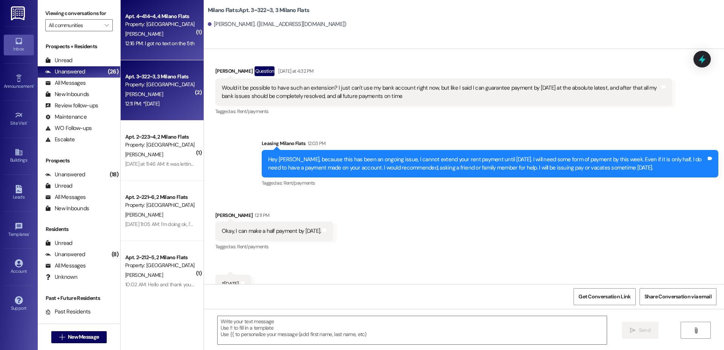
click at [153, 48] on div "12:16 PM: I got no text on the 5th 12:16 PM: I got no text on the 5th" at bounding box center [159, 43] width 71 height 9
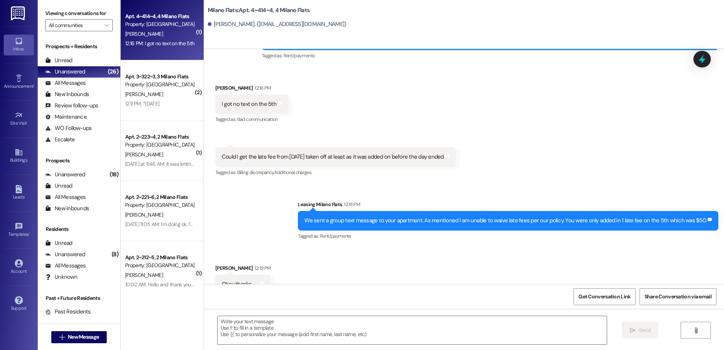
scroll to position [6145, 0]
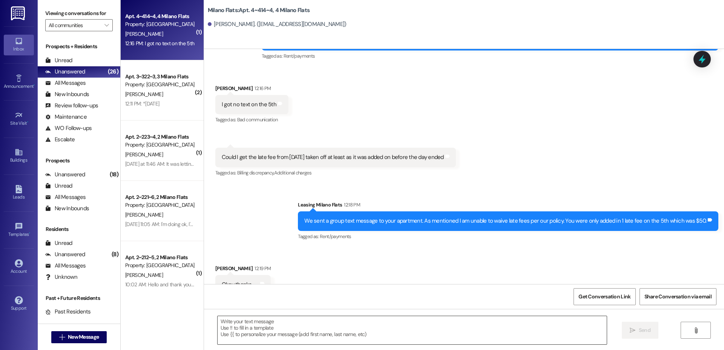
click at [326, 331] on textarea at bounding box center [412, 330] width 389 height 28
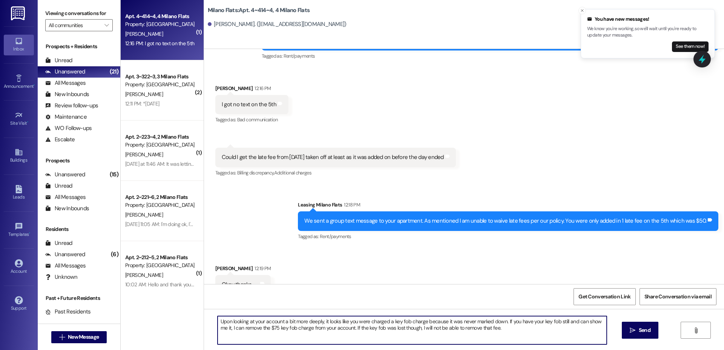
click at [505, 328] on textarea "Upon looking at your account a bit more deeply, it looks like you were charged …" at bounding box center [412, 330] width 389 height 28
click at [500, 320] on textarea "Upon looking at your account a bit more deeply, it looks like you were charged …" at bounding box center [412, 330] width 389 height 28
click at [525, 328] on textarea "Upon looking at your account a bit more deeply, it looks like you were charged …" at bounding box center [412, 330] width 389 height 28
click at [527, 331] on textarea "Upon looking at your account a bit more deeply, it looks like you were charged …" at bounding box center [412, 330] width 389 height 28
click at [584, 322] on textarea "Upon looking at your account a bit more deeply, it looks like you were charged …" at bounding box center [412, 330] width 389 height 28
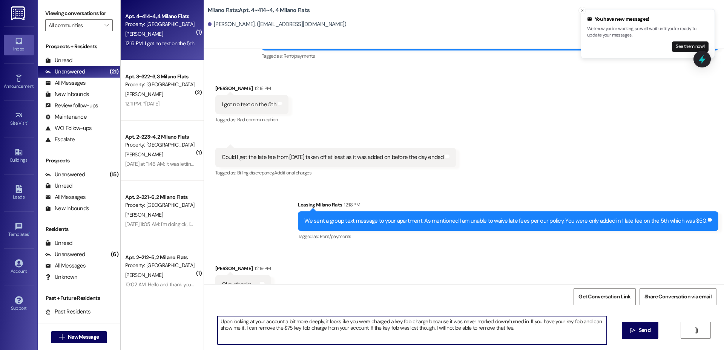
click at [238, 328] on textarea "Upon looking at your account a bit more deeply, it looks like you were charged …" at bounding box center [412, 330] width 389 height 28
type textarea "Upon looking at your account a bit more deeply, it looks like you were charged …"
click at [623, 330] on button " Send" at bounding box center [640, 330] width 37 height 17
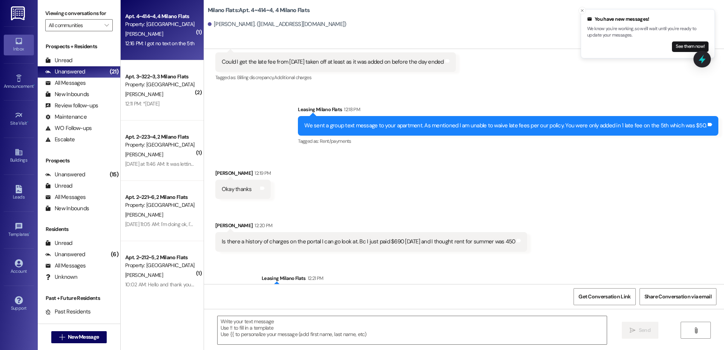
scroll to position [6258, 0]
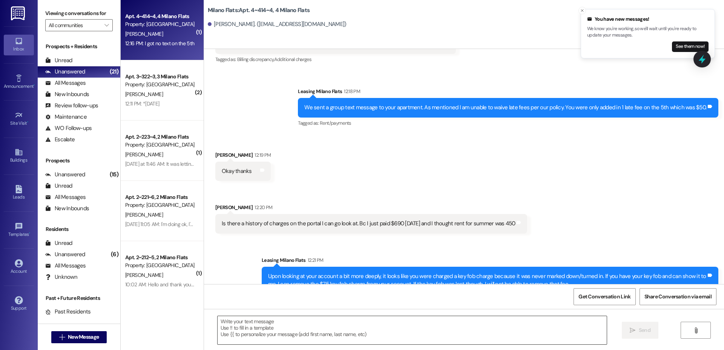
click at [361, 322] on textarea at bounding box center [412, 330] width 389 height 28
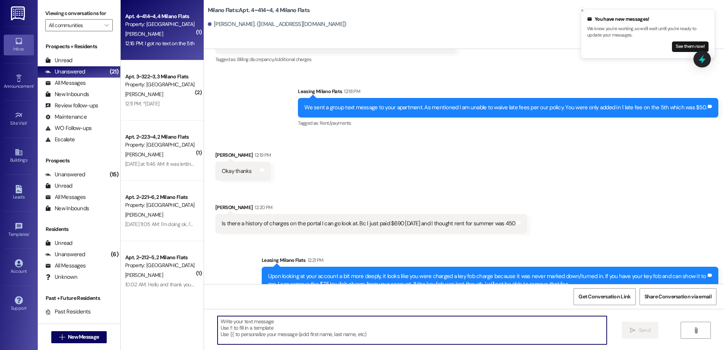
click at [228, 327] on textarea at bounding box center [412, 330] width 389 height 28
click at [329, 331] on textarea at bounding box center [412, 330] width 389 height 28
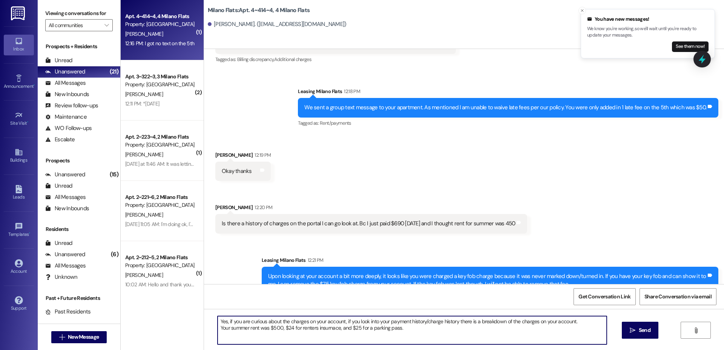
click at [324, 329] on textarea "Yes, if you are curious about the charges on your account, if you look into you…" at bounding box center [412, 330] width 389 height 28
click at [416, 326] on textarea "Yes, if you are curious about the charges on your account, if you look into you…" at bounding box center [412, 330] width 389 height 28
click at [438, 328] on textarea "Yes, if you are curious about the charges on your account, if you look into you…" at bounding box center [412, 330] width 389 height 28
click at [487, 332] on textarea "Yes, if you are curious about the charges on your account, if you look into you…" at bounding box center [412, 330] width 389 height 28
click at [455, 322] on textarea "Yes, if you are curious about the charges on your account, if you look into you…" at bounding box center [412, 330] width 389 height 28
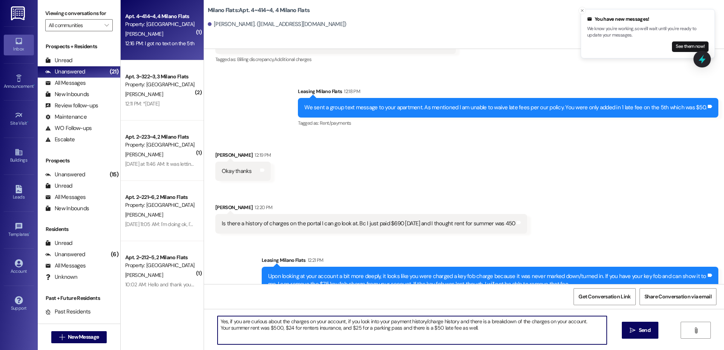
click at [536, 329] on textarea "Yes, if you are curious about the charges on your account, if you look into you…" at bounding box center [412, 330] width 389 height 28
type textarea "Yes, if you are curious about the charges on your account, if you look into you…"
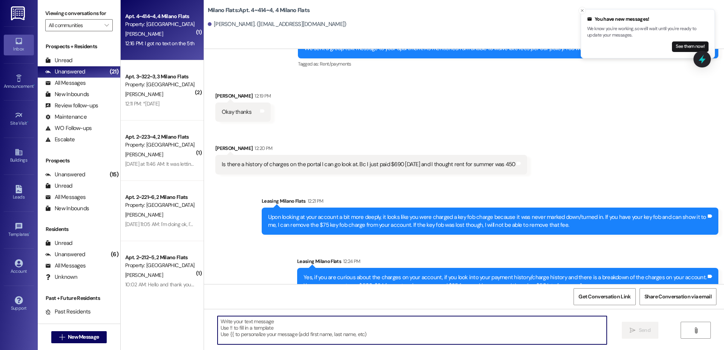
scroll to position [6319, 0]
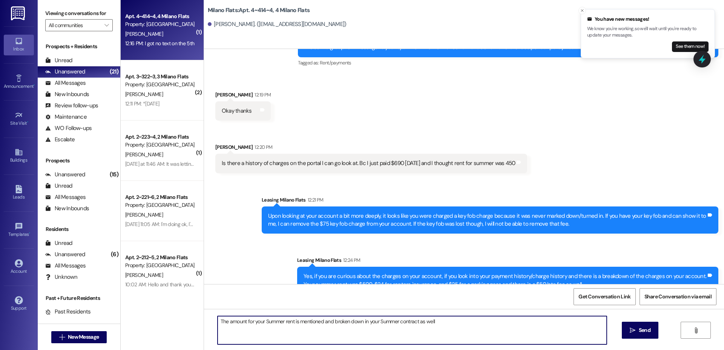
type textarea "The amount for your Summer rent is mentioned and broken down in your Summer con…"
drag, startPoint x: 443, startPoint y: 325, endPoint x: 189, endPoint y: 327, distance: 253.7
click at [189, 327] on div "( 1 ) Apt. 4~414~4, 4 Milano Flats Property: Milano Flats T. Briones 12:16 PM: …" at bounding box center [422, 175] width 603 height 350
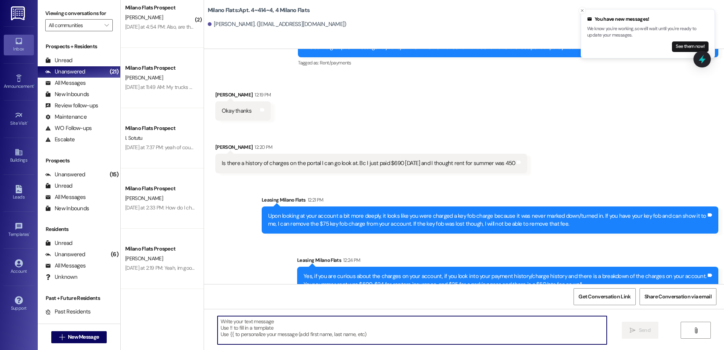
scroll to position [440, 0]
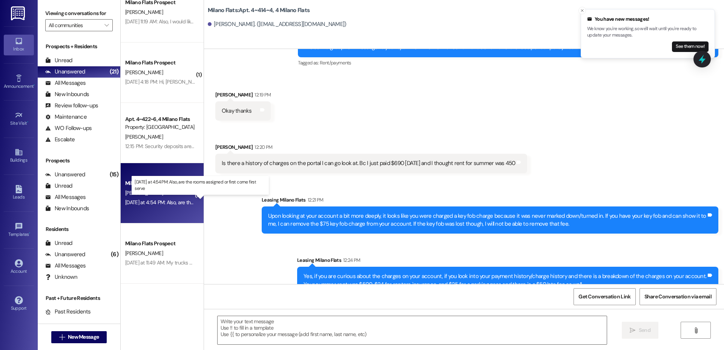
click at [168, 200] on div "Yesterday at 4:54 PM: Also, are the rooms assigned or first come first serve Ye…" at bounding box center [202, 202] width 155 height 7
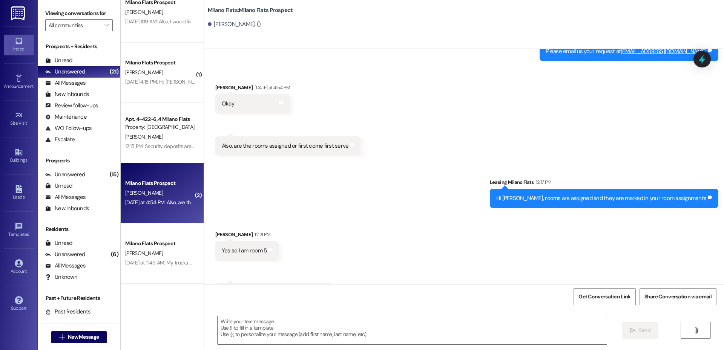
scroll to position [3492, 0]
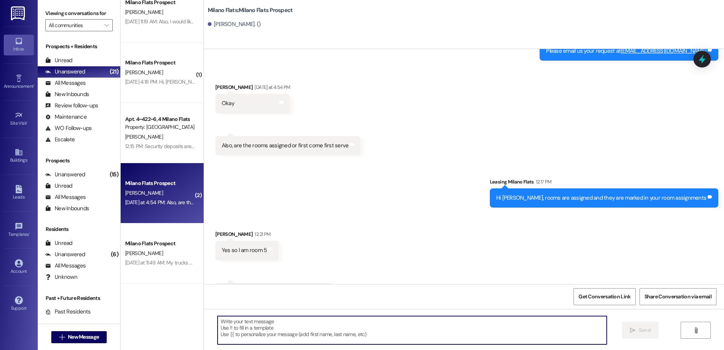
click at [291, 327] on textarea at bounding box center [412, 330] width 389 height 28
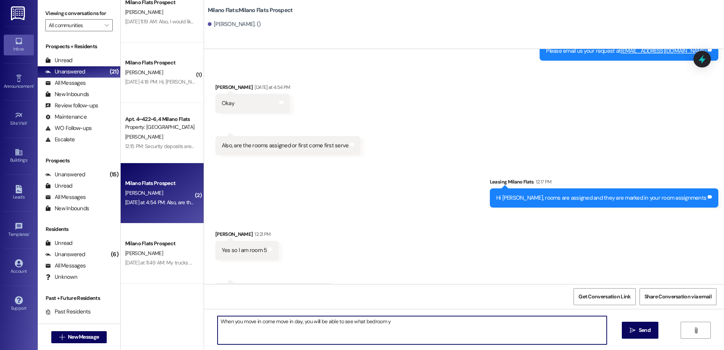
type textarea "When you move in come move in day, you will be able to see what bedroom yo"
click at [220, 322] on textarea "Bedrrom 5 is in the hallway closests to bedroom 6. All the bedrooms are marked …" at bounding box center [412, 330] width 389 height 28
drag, startPoint x: 220, startPoint y: 322, endPoint x: 237, endPoint y: 325, distance: 16.9
click at [242, 331] on textarea "Bedrrom 5 is in the hallway closests to bedroom 6. All the bedrooms are marked …" at bounding box center [412, 330] width 389 height 28
click at [233, 319] on textarea "Bedrrom 5 is in the hallway closests to bedroom 6. All the bedrooms are marked …" at bounding box center [412, 330] width 389 height 28
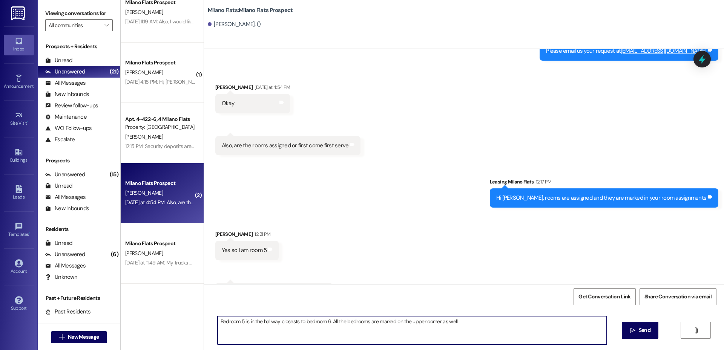
click at [284, 320] on textarea "Bedroom 5 is in the hallway closests to bedroom 6. All the bedrooms are marked …" at bounding box center [412, 330] width 389 height 28
click at [354, 324] on textarea "Bedroom 5 is in the hallway closest to bedroom 6. All the bedrooms are marked o…" at bounding box center [412, 330] width 389 height 28
click at [468, 325] on textarea "Bedroom 5 is in the hallway closest to bedroom 6. All the bedrooms are marked o…" at bounding box center [412, 330] width 389 height 28
type textarea "Bedroom 5 is in the hallway closest to bedroom 6. All the bedrooms are marked o…"
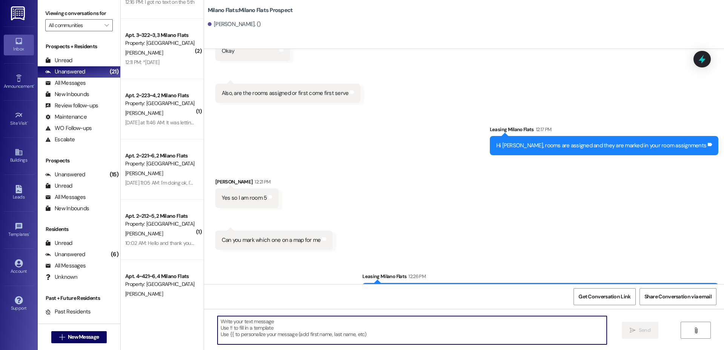
scroll to position [0, 0]
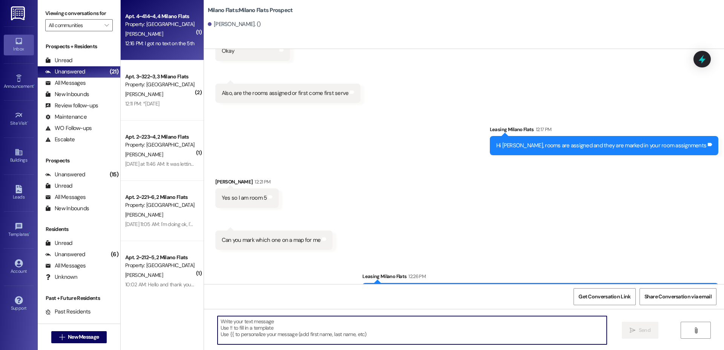
click at [170, 51] on div "Apt. 4~414~4, 4 Milano Flats Property: Milano Flats T. Briones 12:16 PM: I got …" at bounding box center [162, 30] width 83 height 60
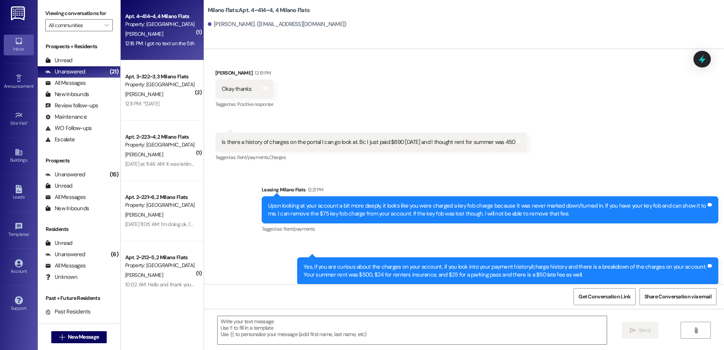
scroll to position [6342, 0]
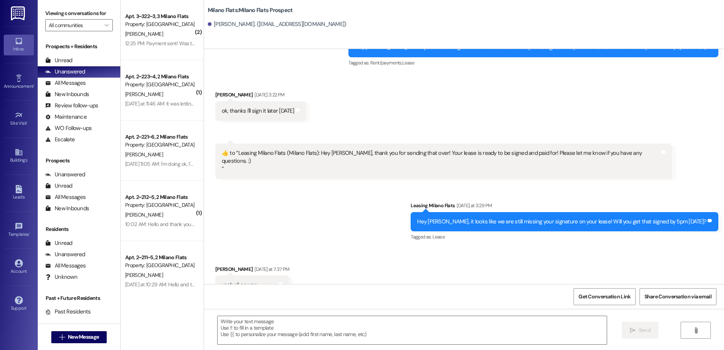
scroll to position [597, 0]
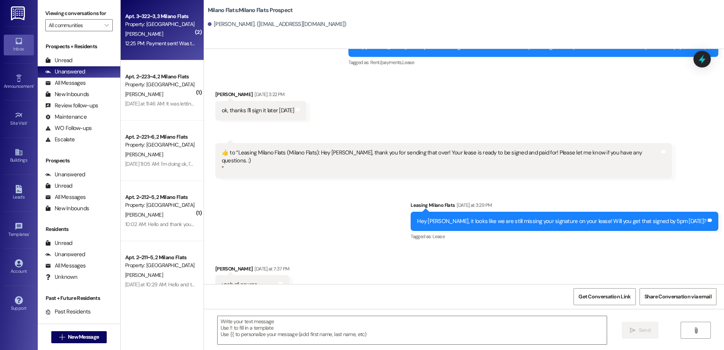
click at [178, 41] on div "12:25 PM: Payment sent! Was there any luck with removing the parking pass charg…" at bounding box center [217, 43] width 184 height 7
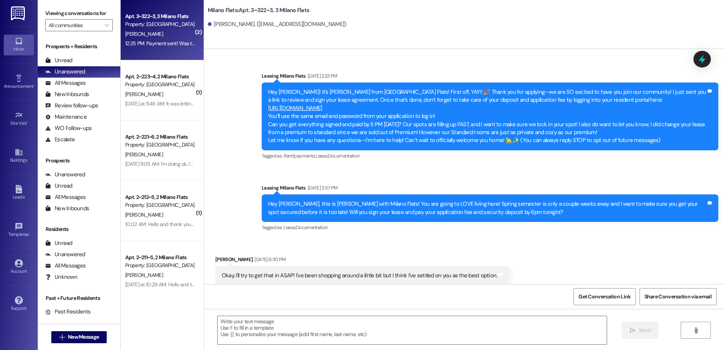
scroll to position [7814, 0]
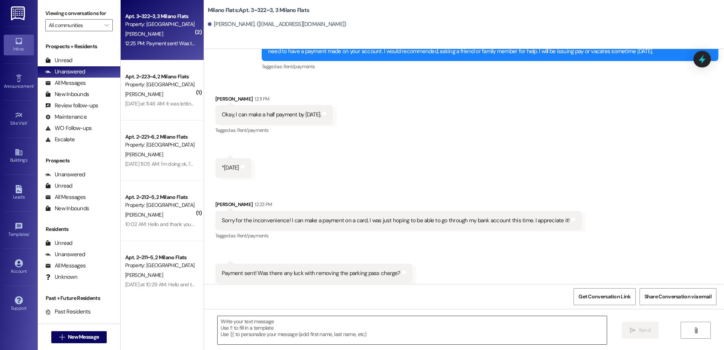
click at [247, 326] on textarea at bounding box center [412, 330] width 389 height 28
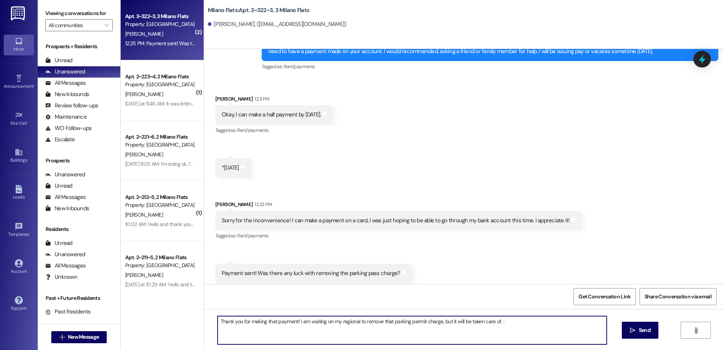
type textarea "Thank you for making that payment! I am waiting on my regional to remove that p…"
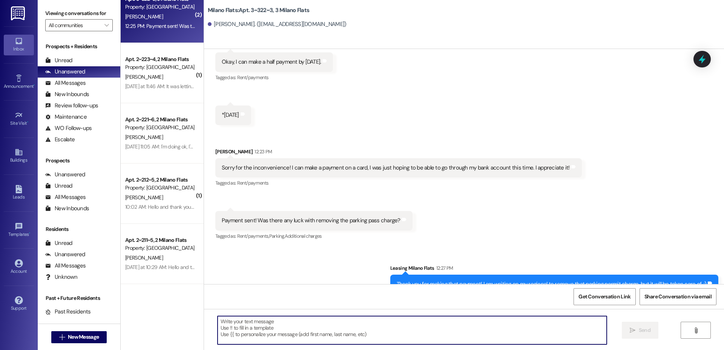
scroll to position [0, 0]
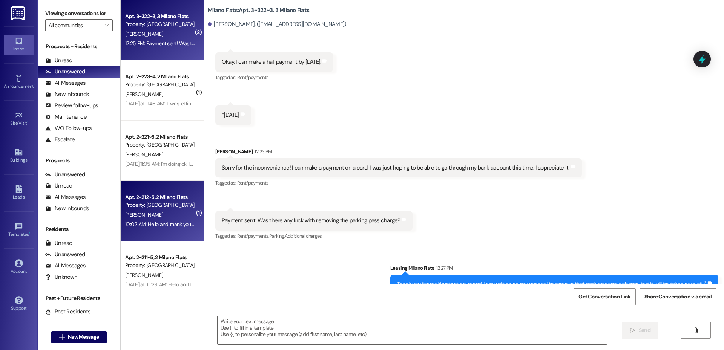
click at [165, 224] on div "10:02 AM: Hello and thank you for contacting Milano Flats. You have reached us …" at bounding box center [363, 224] width 476 height 7
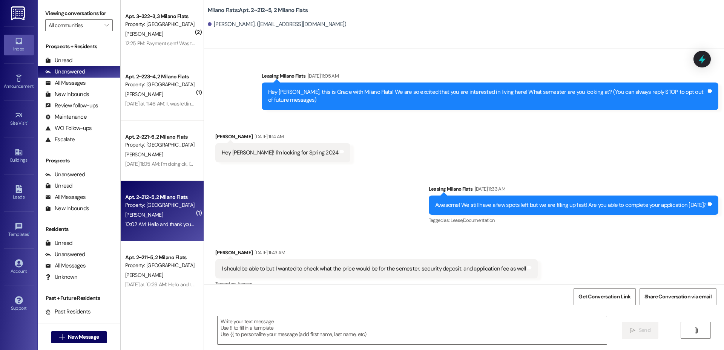
scroll to position [12798, 0]
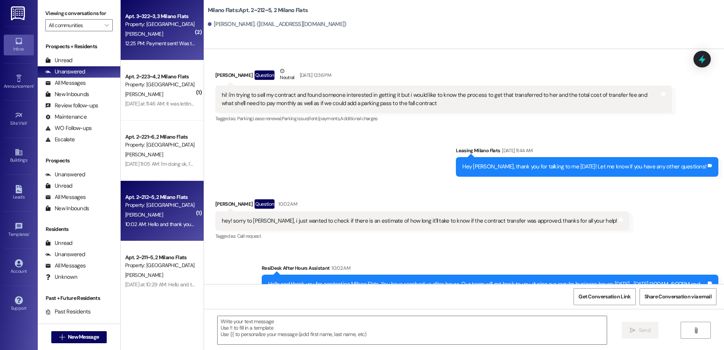
click at [168, 45] on div "12:25 PM: Payment sent! Was there any luck with removing the parking pass charg…" at bounding box center [217, 43] width 184 height 7
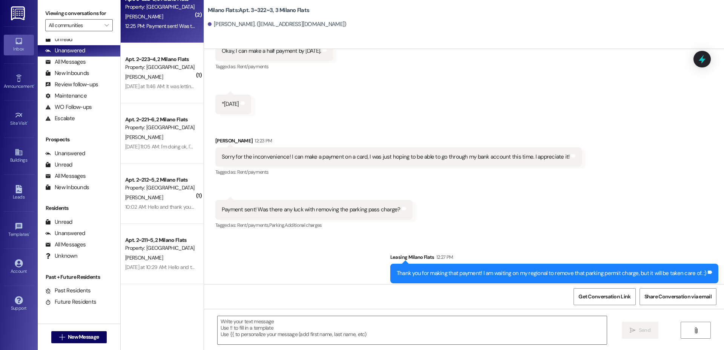
scroll to position [0, 0]
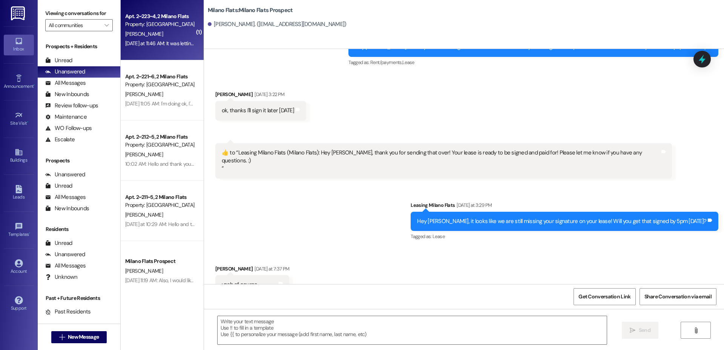
click at [135, 26] on div "Property: [GEOGRAPHIC_DATA] Flats" at bounding box center [160, 24] width 70 height 8
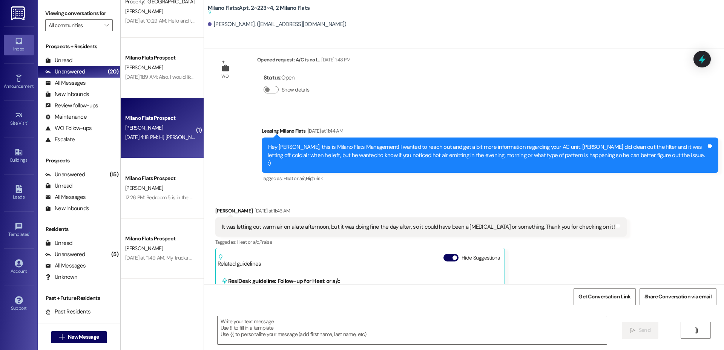
scroll to position [616, 0]
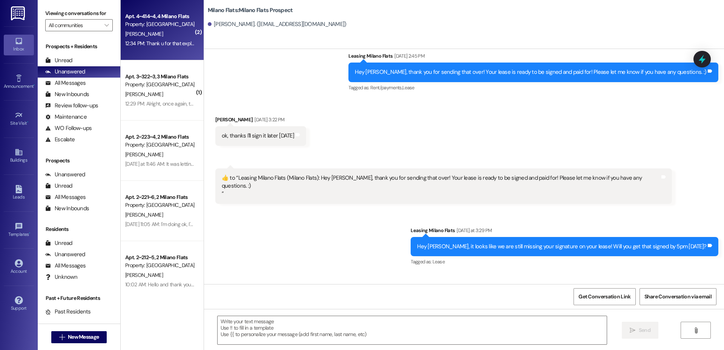
scroll to position [597, 0]
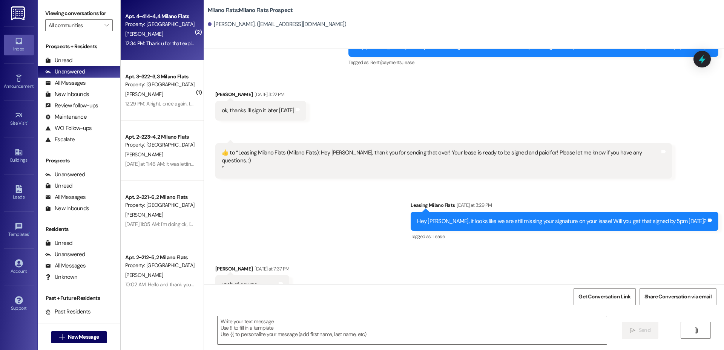
click at [167, 48] on div "12:34 PM: Thank u for that explanation 12:34 PM: Thank u for that explanation" at bounding box center [159, 43] width 71 height 9
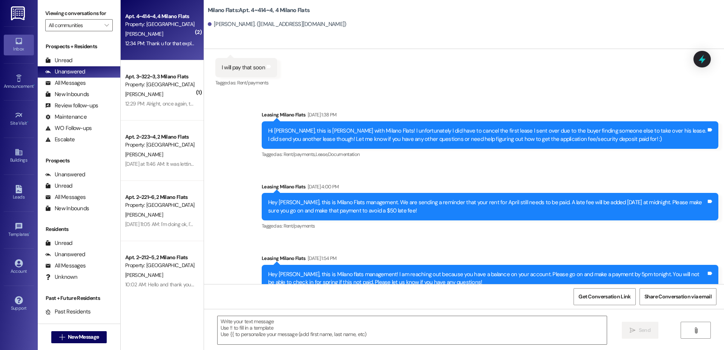
scroll to position [6461, 0]
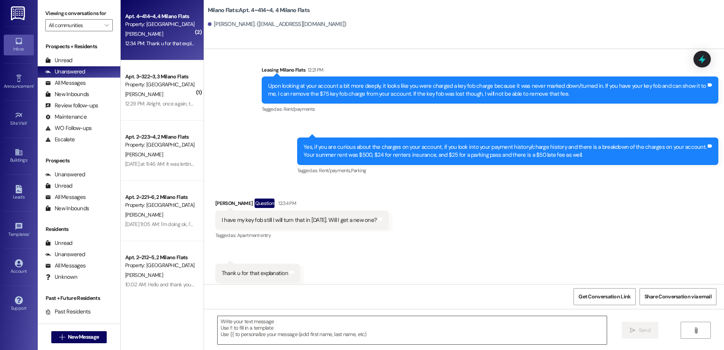
click at [319, 319] on textarea at bounding box center [412, 330] width 389 height 28
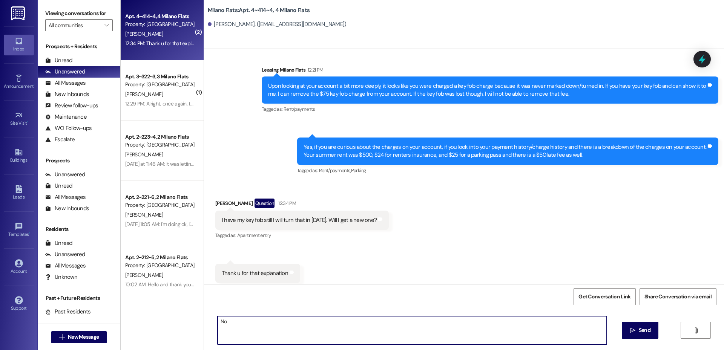
type textarea "N"
type textarea "If you can show me a picture of your key fob, you do not have to worry about co…"
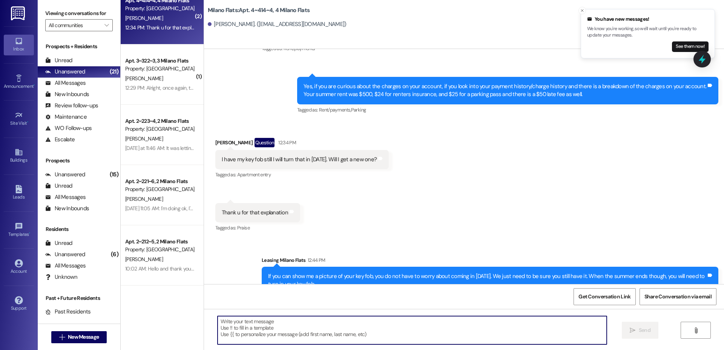
scroll to position [0, 0]
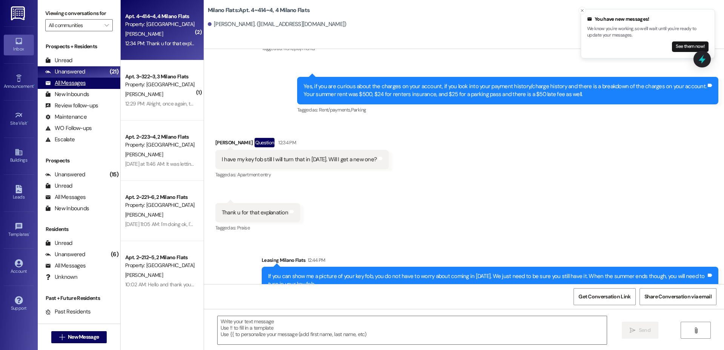
click at [93, 82] on div "All Messages (undefined)" at bounding box center [79, 83] width 83 height 11
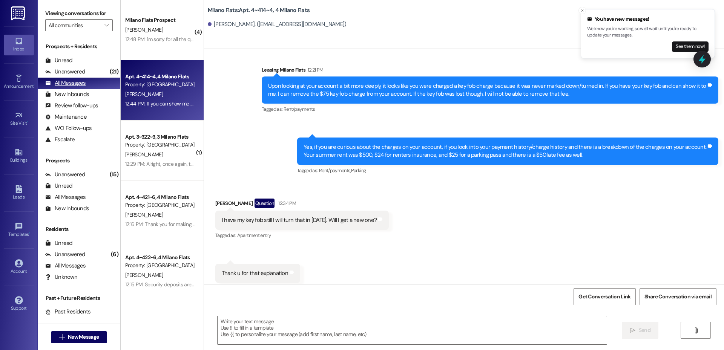
scroll to position [6460, 0]
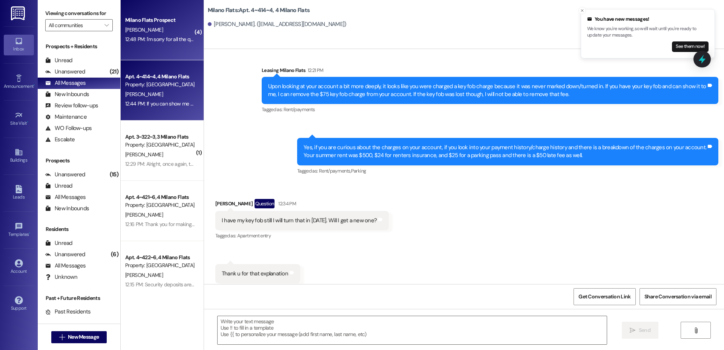
click at [135, 44] on div "12:48 PM: I'm sorry for all the questions 12:48 PM: I'm sorry for all the quest…" at bounding box center [159, 39] width 71 height 9
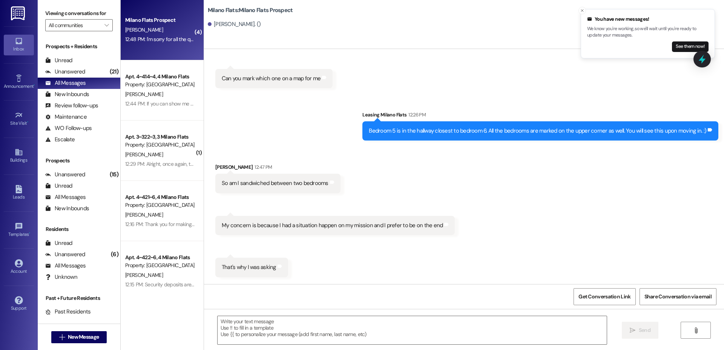
scroll to position [3723, 0]
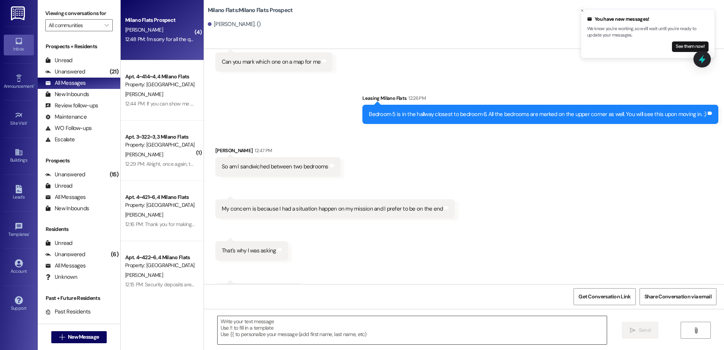
click at [334, 332] on textarea at bounding box center [412, 330] width 389 height 28
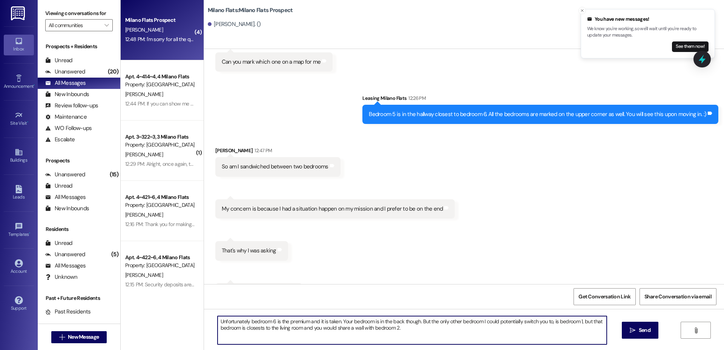
click at [248, 328] on textarea "Unfortunately bedroom 6 is the premium and it is taken. Your bedroom is in the …" at bounding box center [412, 330] width 389 height 28
click at [430, 323] on textarea "Unfortunately bedroom 6 is the premium and it is taken. Your bedroom is in the …" at bounding box center [412, 330] width 389 height 28
click at [426, 329] on textarea "Unfortunately bedroom 6 is the premium and it is taken. Your bedroom is in the …" at bounding box center [412, 330] width 389 height 28
click at [279, 333] on textarea "Unfortunately bedroom 6 is the premium and it is taken. Your bedroom is in the …" at bounding box center [412, 330] width 389 height 28
click at [405, 337] on textarea "Unfortunately bedroom 6 is the premium and it is taken. Your bedroom is in the …" at bounding box center [412, 330] width 389 height 28
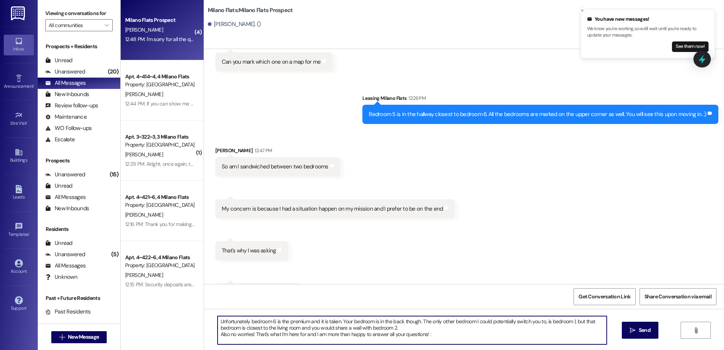
type textarea "Unfortunately bedroom 6 is the premium and it is taken. Your bedroom is in the …"
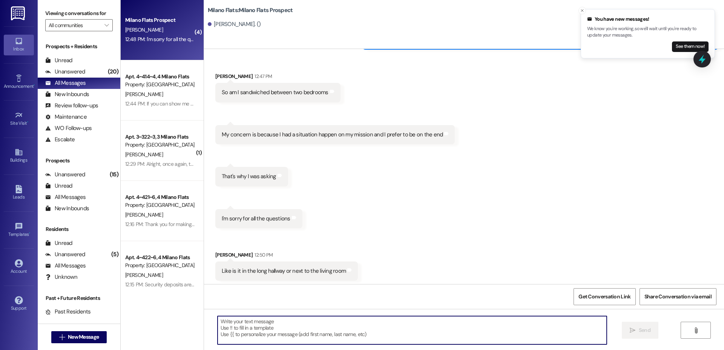
scroll to position [3845, 0]
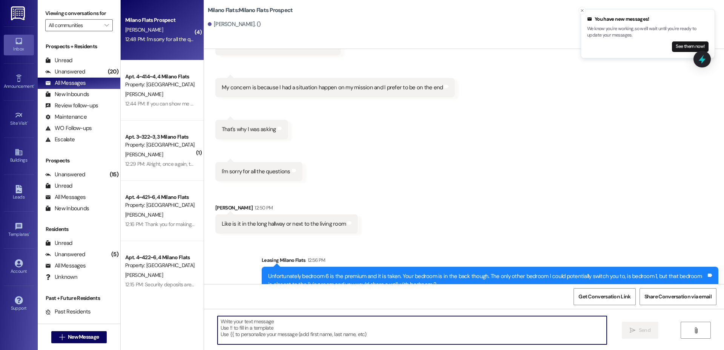
click at [312, 329] on textarea at bounding box center [412, 330] width 389 height 28
type textarea "L"
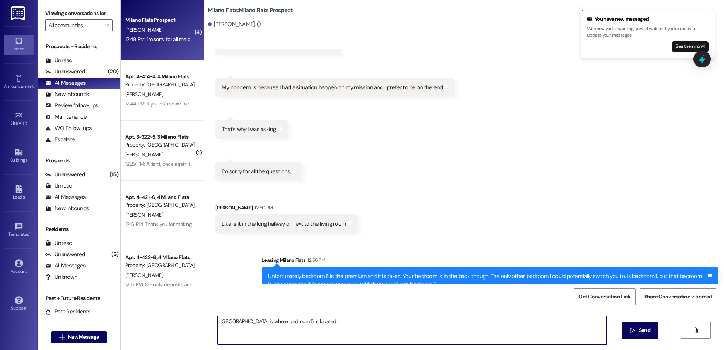
type textarea "[GEOGRAPHIC_DATA] is where bedroom 5 is located :)"
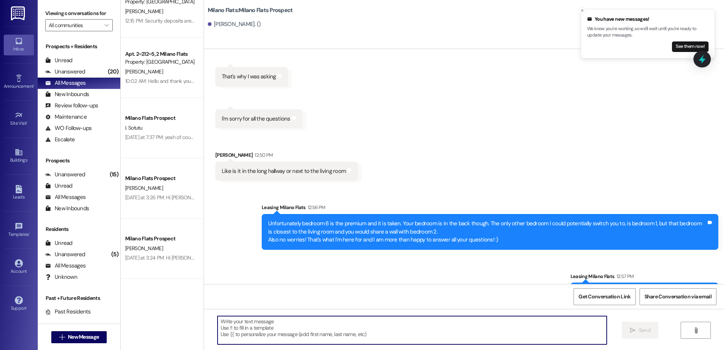
scroll to position [0, 0]
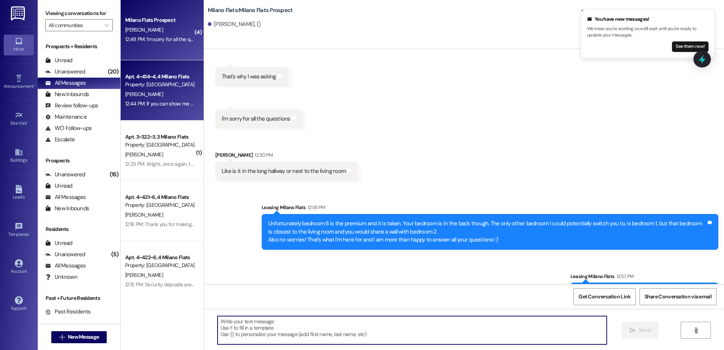
click at [161, 107] on div "12:44 PM: If you can show me a picture of your key fob, you do not have to worr…" at bounding box center [159, 103] width 71 height 9
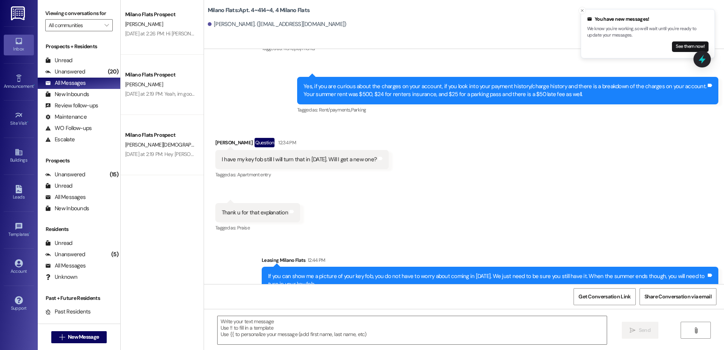
scroll to position [1319, 0]
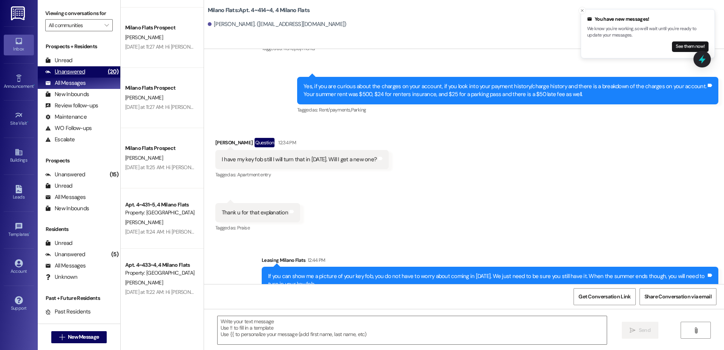
click at [95, 76] on div "Unanswered (20)" at bounding box center [79, 71] width 83 height 11
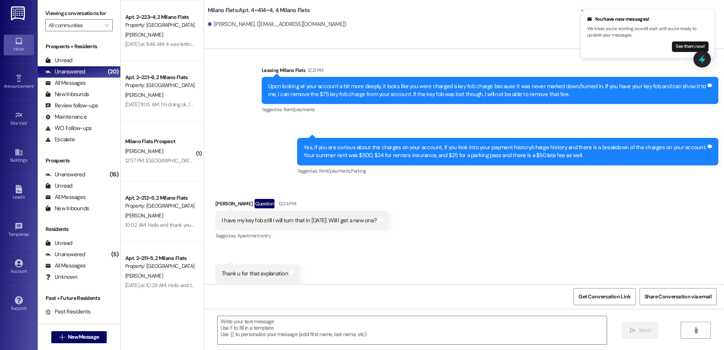
scroll to position [0, 0]
